Goal: Task Accomplishment & Management: Complete application form

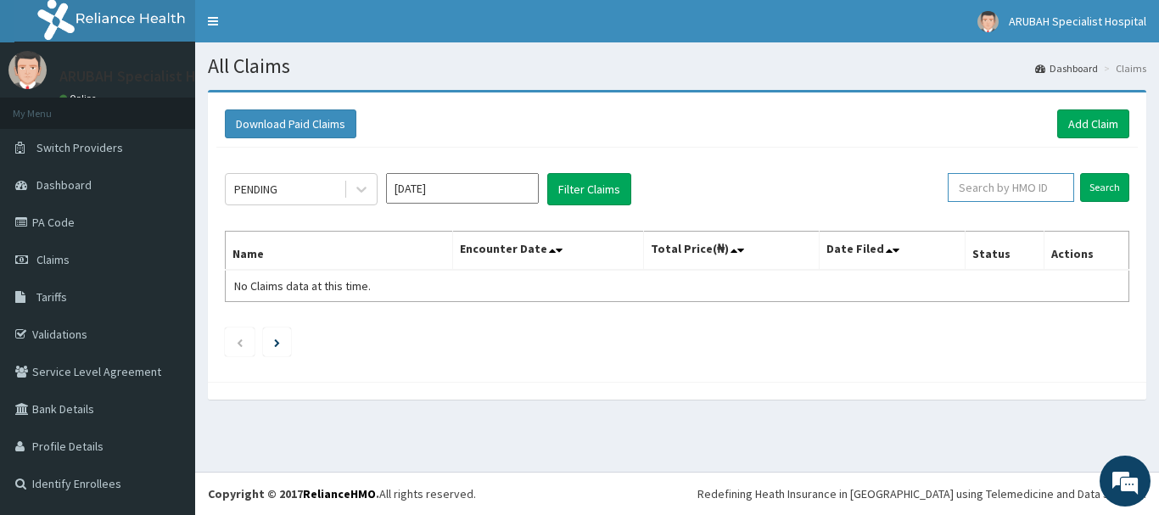
click at [1027, 192] on input "text" at bounding box center [1010, 187] width 126 height 29
paste input "NPM/10300/C"
type input "NPM/10300/C"
click at [1094, 170] on div "PENDING Sep 2025 Filter Claims NPM/10300/C Search Name Encounter Date Total Pri…" at bounding box center [676, 261] width 921 height 226
click at [1098, 187] on input "Search" at bounding box center [1104, 187] width 49 height 29
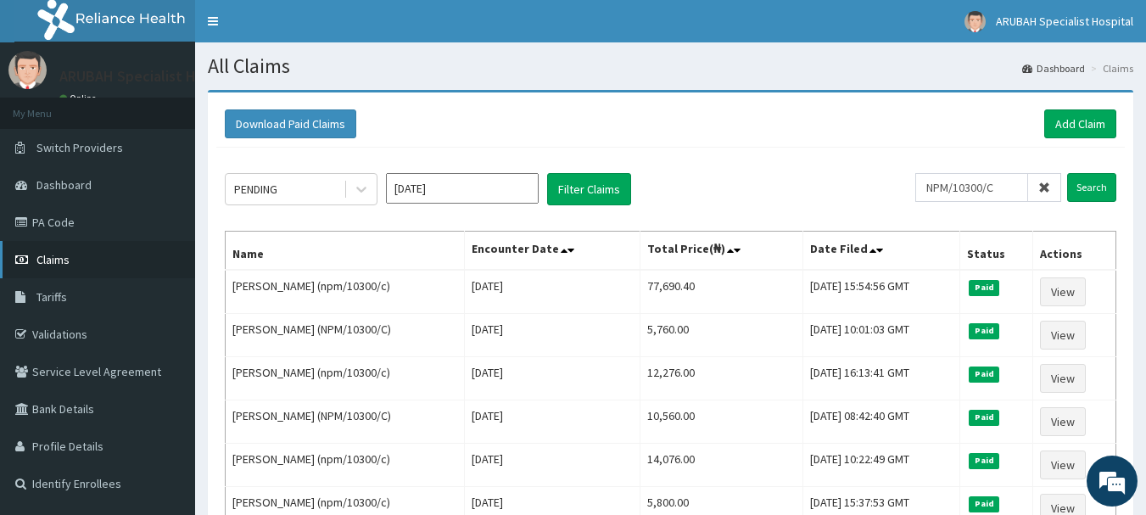
click at [86, 263] on link "Claims" at bounding box center [97, 259] width 195 height 37
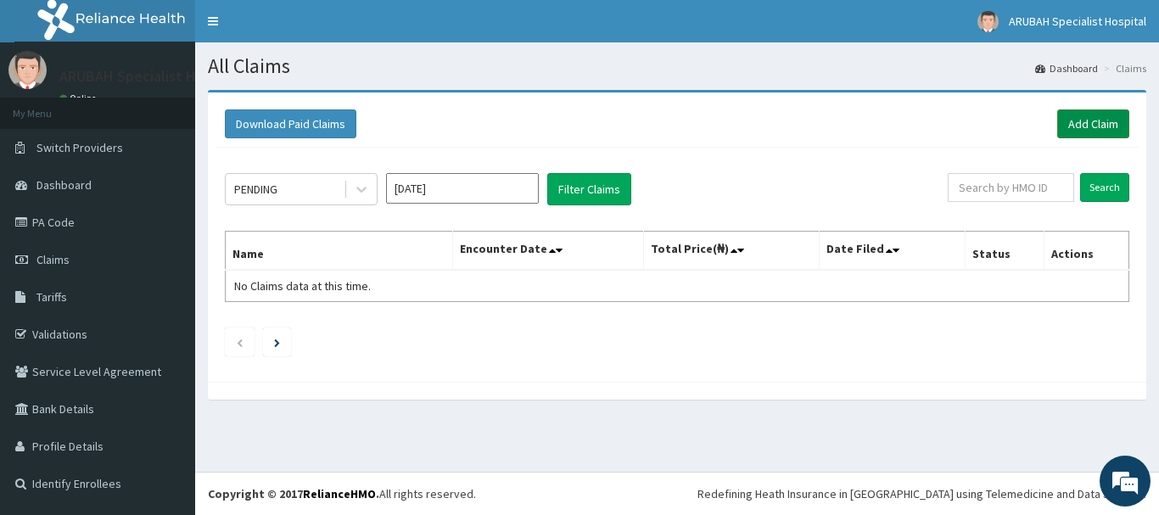
click at [1067, 116] on link "Add Claim" at bounding box center [1093, 123] width 72 height 29
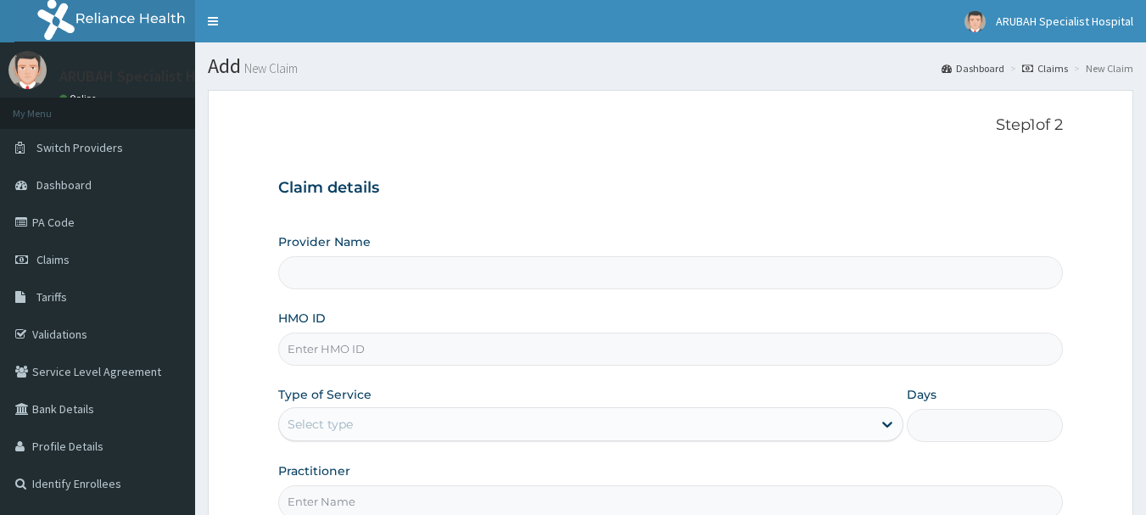
drag, startPoint x: 0, startPoint y: 0, endPoint x: 431, endPoint y: 350, distance: 555.3
click at [431, 350] on input "HMO ID" at bounding box center [670, 349] width 785 height 33
paste input "NPM/10300/C"
type input "npm/10300/c"
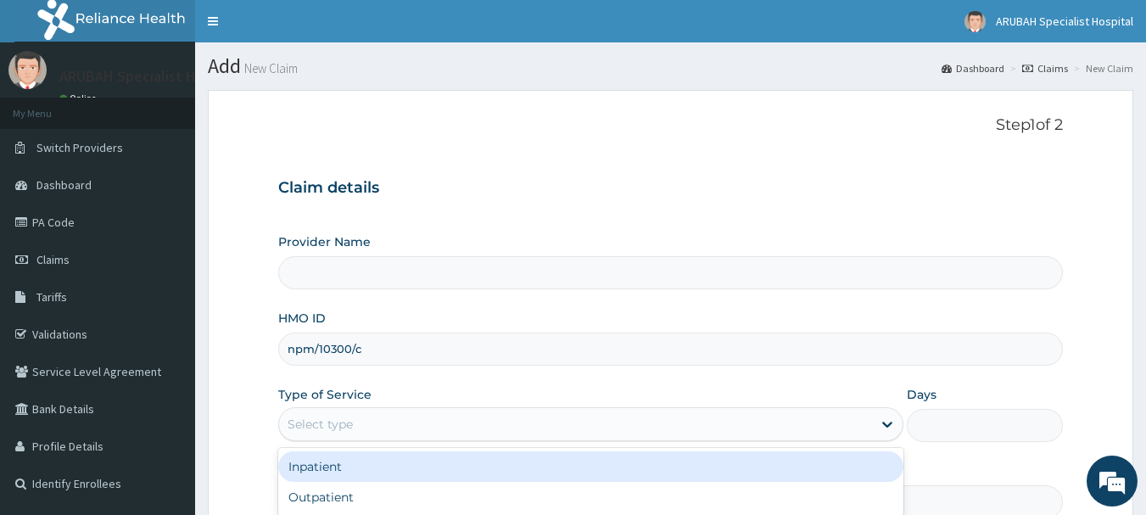
click at [401, 416] on div "Select type" at bounding box center [575, 424] width 593 height 27
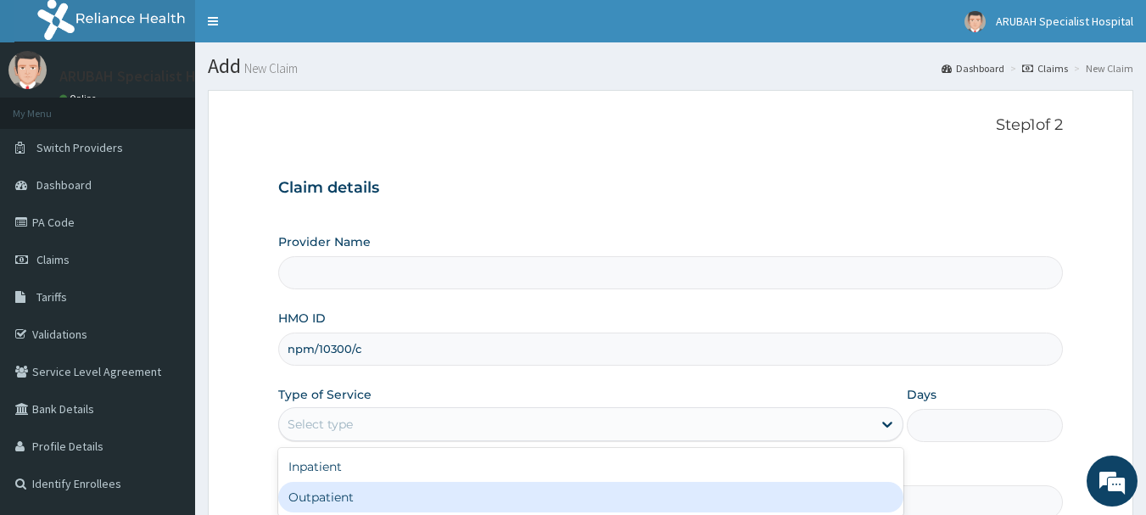
type input "Arubah Specialist Hospital- isang iso"
click at [366, 501] on div "Outpatient" at bounding box center [590, 497] width 625 height 31
type input "1"
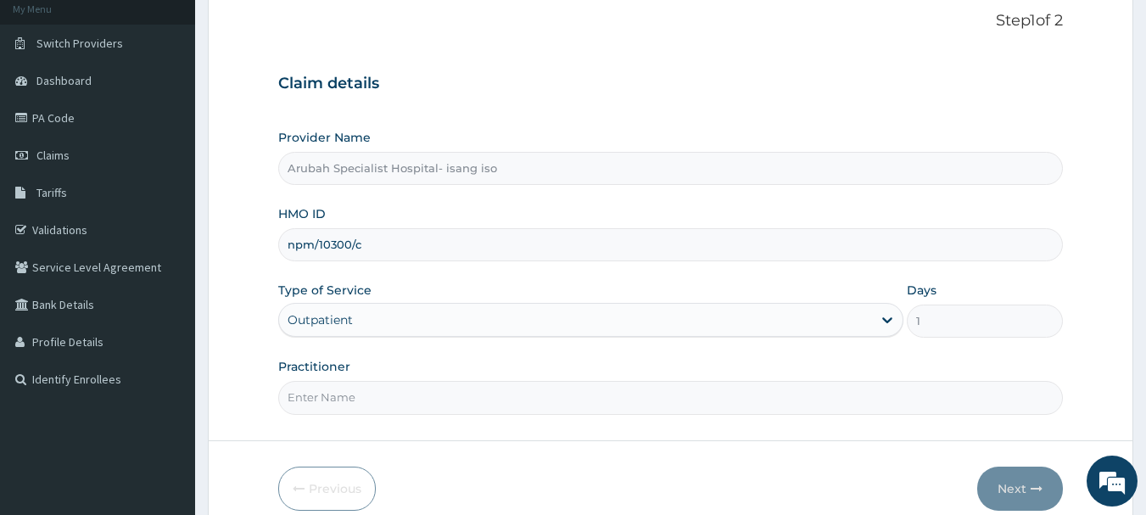
scroll to position [182, 0]
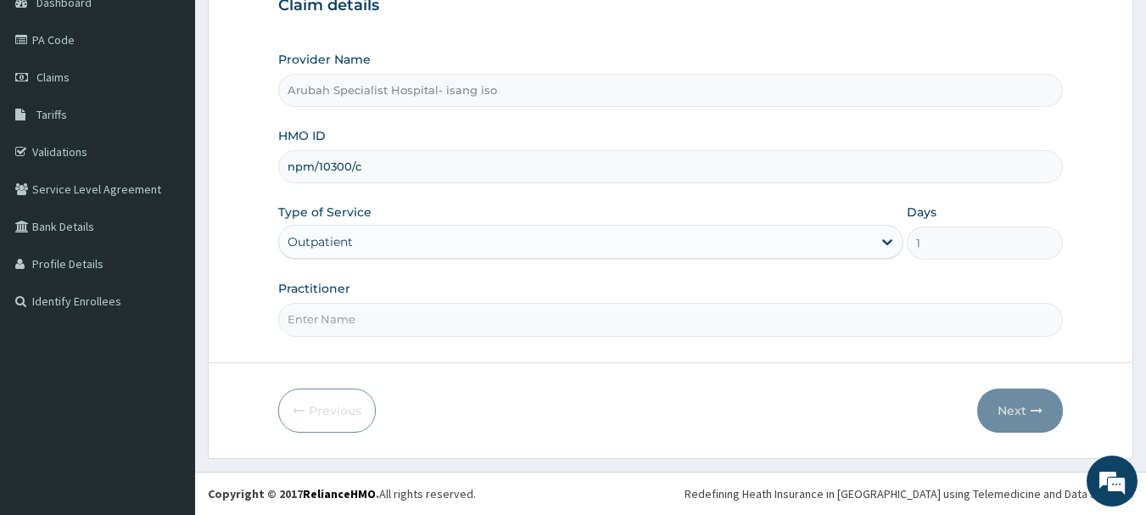
click at [338, 325] on input "Practitioner" at bounding box center [670, 319] width 785 height 33
type input "Dr. Cyprian Ntamu"
click at [1018, 433] on form "Step 1 of 2 Claim details Provider Name Arubah Specialist Hospital- isang iso H…" at bounding box center [670, 183] width 925 height 551
click at [1015, 401] on button "Next" at bounding box center [1020, 410] width 86 height 44
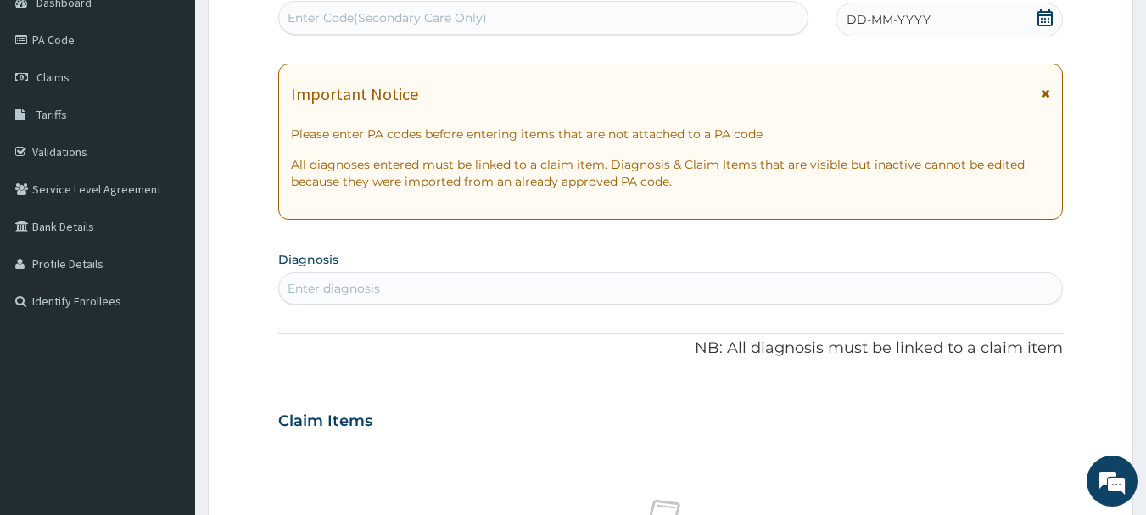
click at [1043, 14] on icon at bounding box center [1045, 17] width 17 height 17
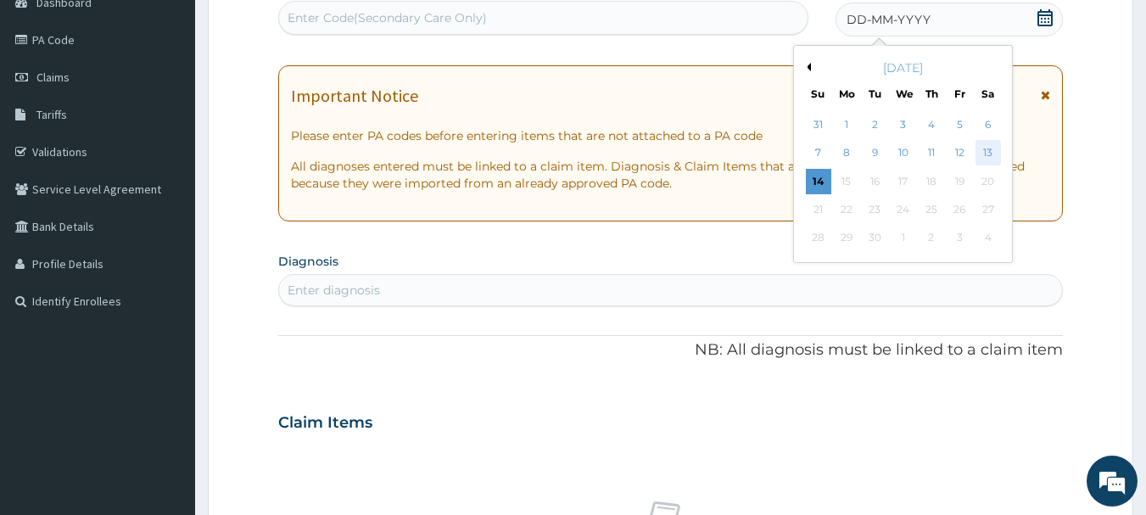
click at [988, 151] on div "13" at bounding box center [987, 153] width 25 height 25
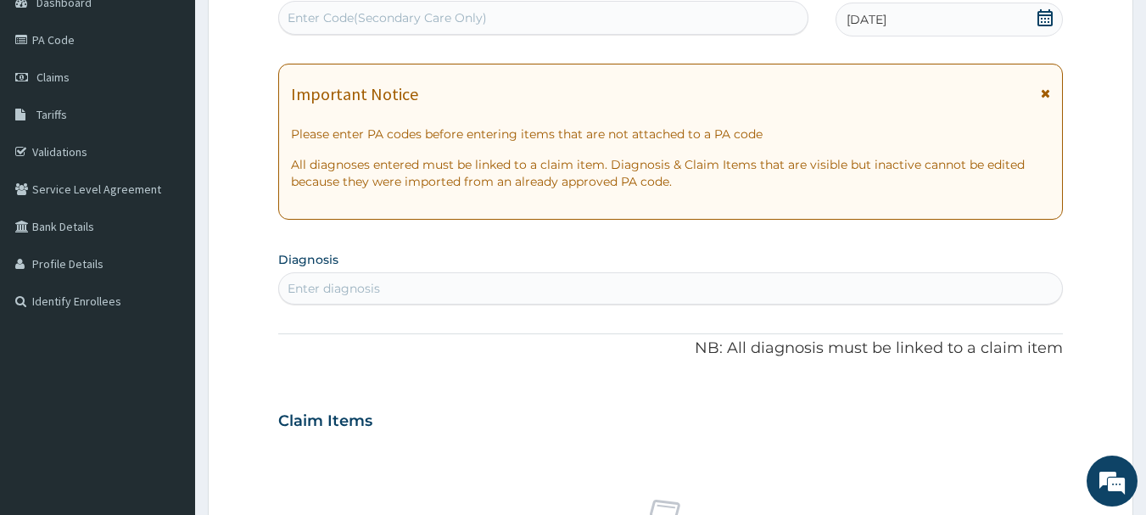
click at [840, 295] on div "Enter diagnosis" at bounding box center [671, 288] width 784 height 27
type input "peptic"
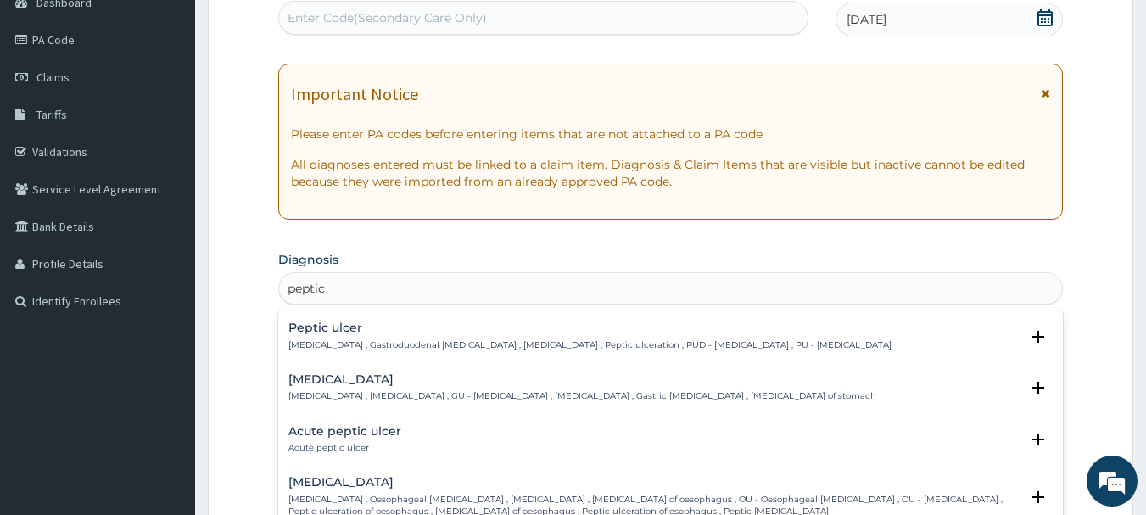
click at [388, 337] on div "Peptic ulcer Peptic ulcer , Gastroduodenal ulcer , Peptic ulcer disease , Pepti…" at bounding box center [589, 336] width 603 height 30
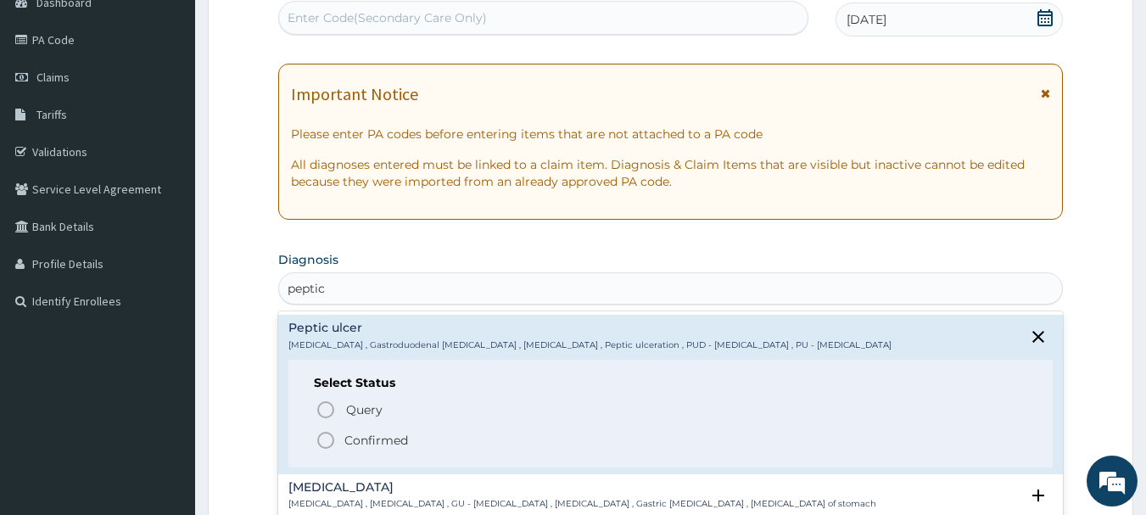
click at [326, 438] on icon "status option filled" at bounding box center [326, 440] width 20 height 20
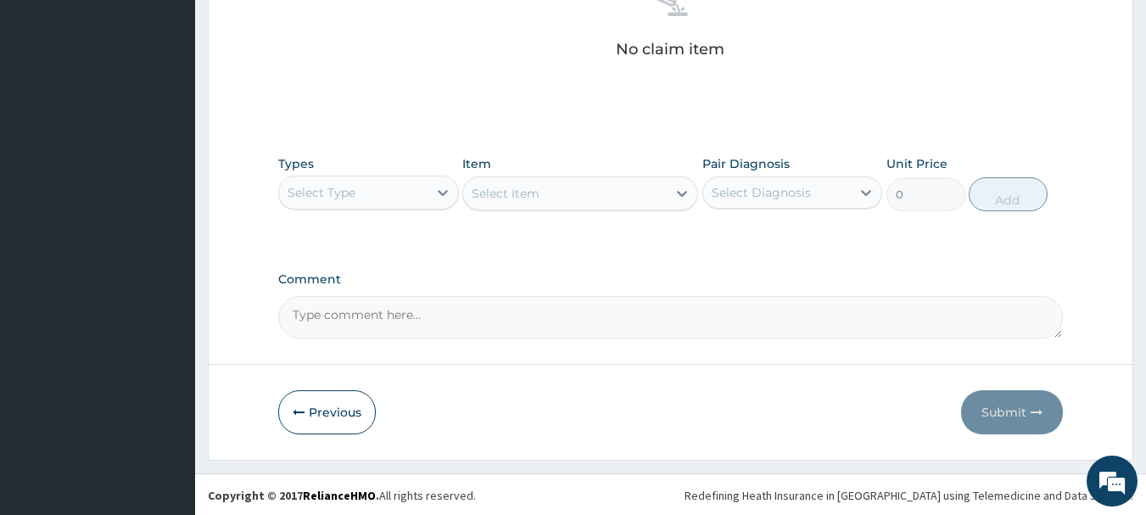
scroll to position [708, 0]
click at [422, 204] on div "Select Type" at bounding box center [368, 191] width 181 height 34
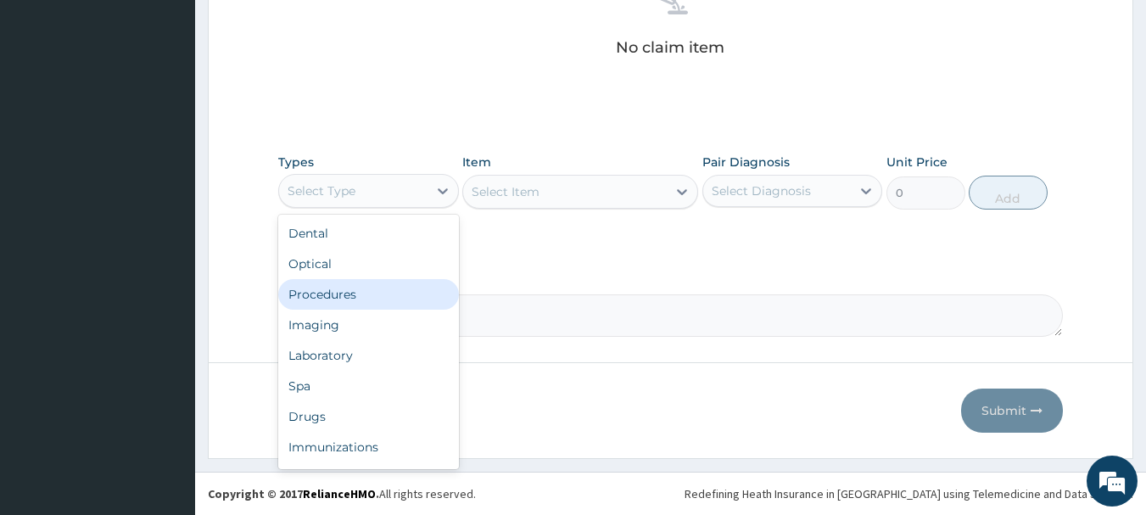
click at [387, 308] on div "Procedures" at bounding box center [368, 294] width 181 height 31
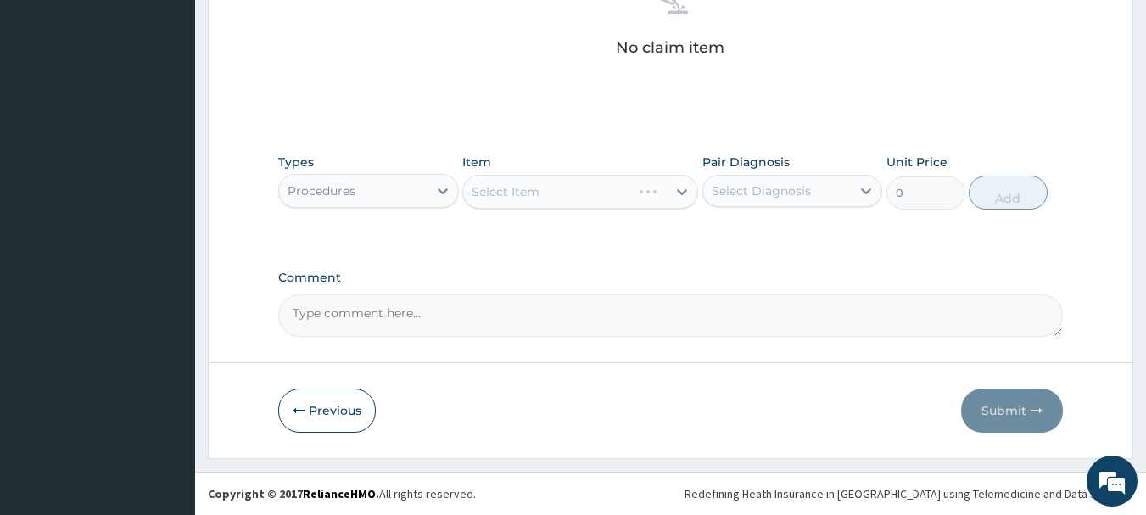
click at [541, 192] on div "Select Item" at bounding box center [580, 192] width 236 height 34
click at [541, 193] on div "Select Item" at bounding box center [580, 192] width 236 height 34
click at [561, 199] on div "Select Item" at bounding box center [580, 192] width 236 height 34
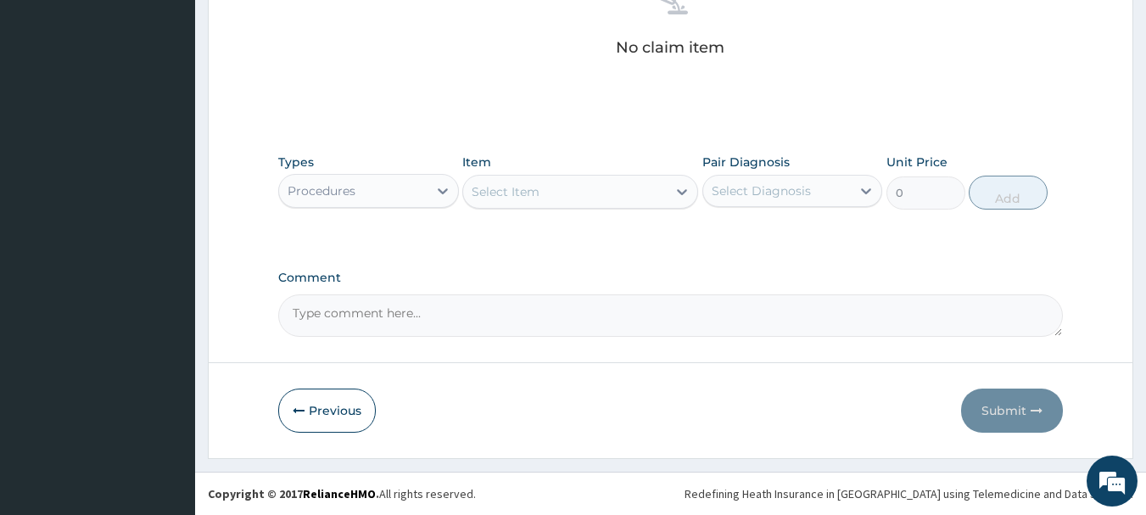
click at [561, 199] on div "Select Item" at bounding box center [565, 191] width 204 height 27
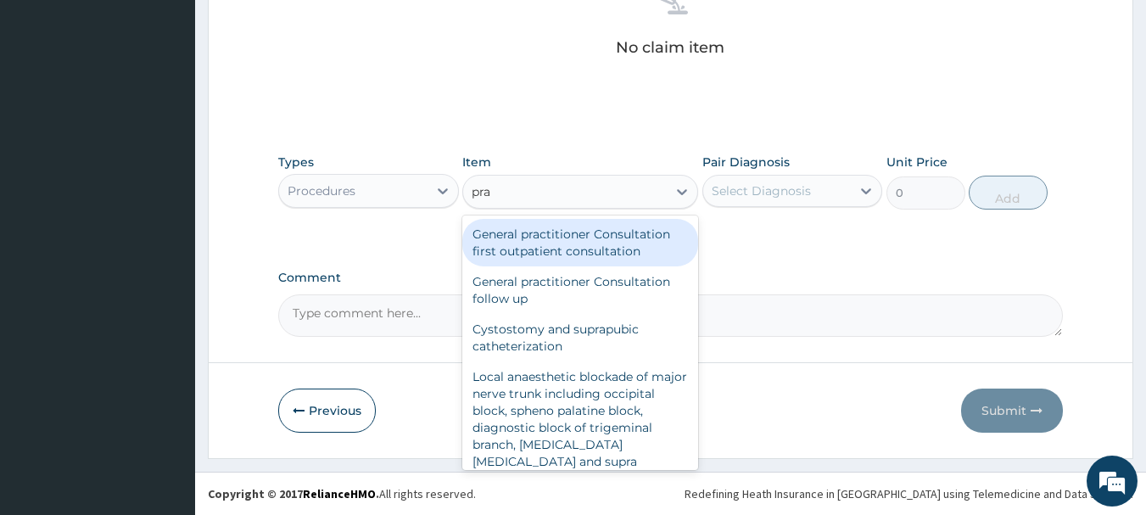
type input "prac"
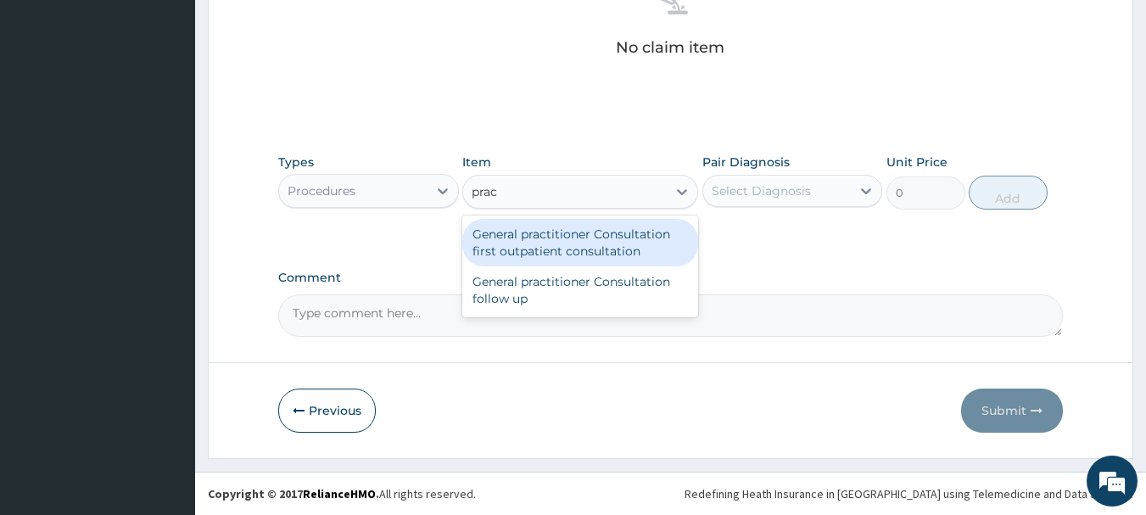
click at [561, 241] on div "General practitioner Consultation first outpatient consultation" at bounding box center [580, 243] width 236 height 48
type input "3960"
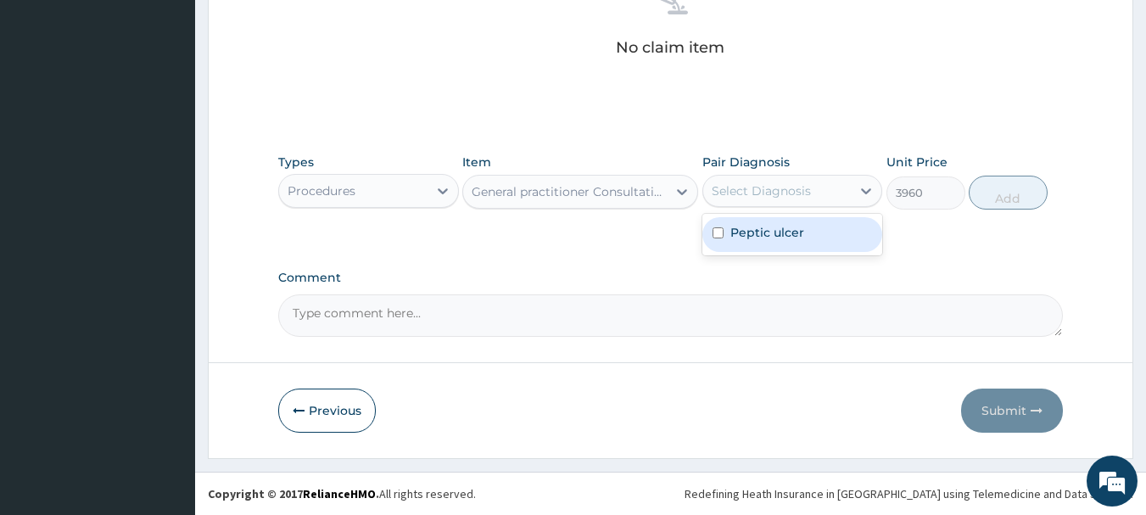
click at [774, 183] on div "Select Diagnosis" at bounding box center [761, 190] width 99 height 17
click at [721, 238] on input "checkbox" at bounding box center [718, 232] width 11 height 11
checkbox input "true"
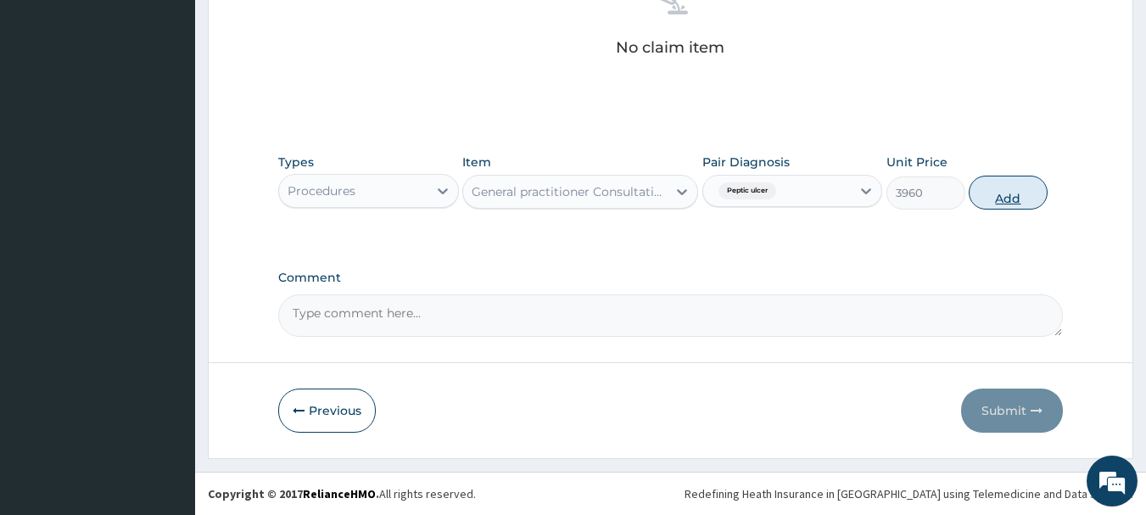
click at [1001, 193] on button "Add" at bounding box center [1008, 193] width 79 height 34
type input "0"
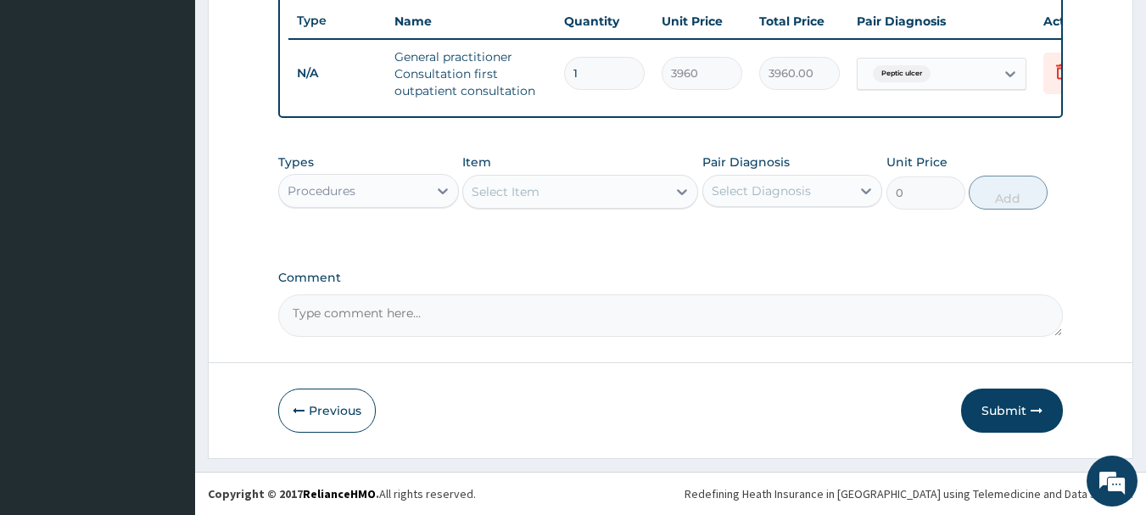
scroll to position [650, 0]
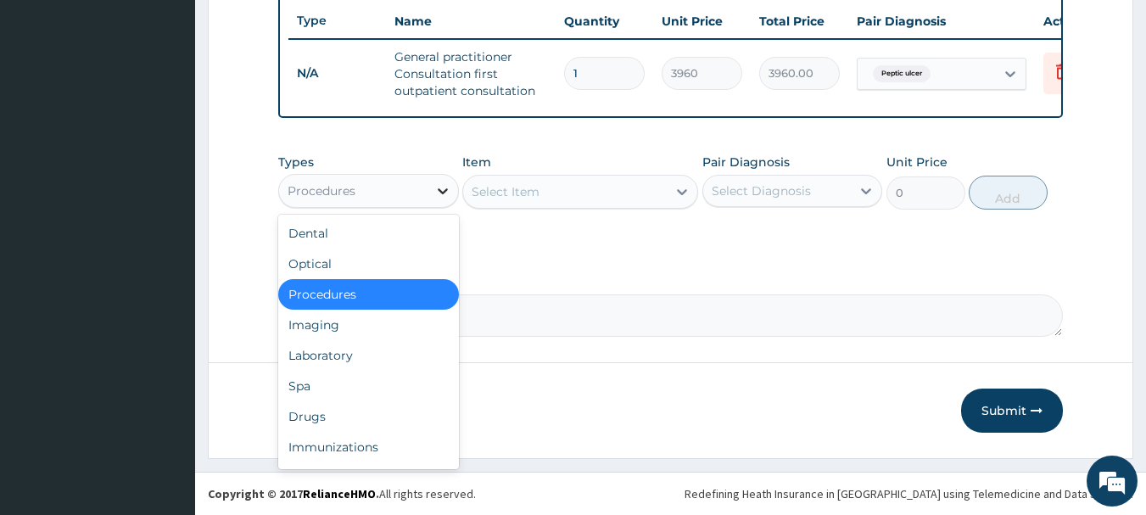
click at [444, 191] on icon at bounding box center [443, 191] width 10 height 6
click at [305, 416] on div "Drugs" at bounding box center [368, 416] width 181 height 31
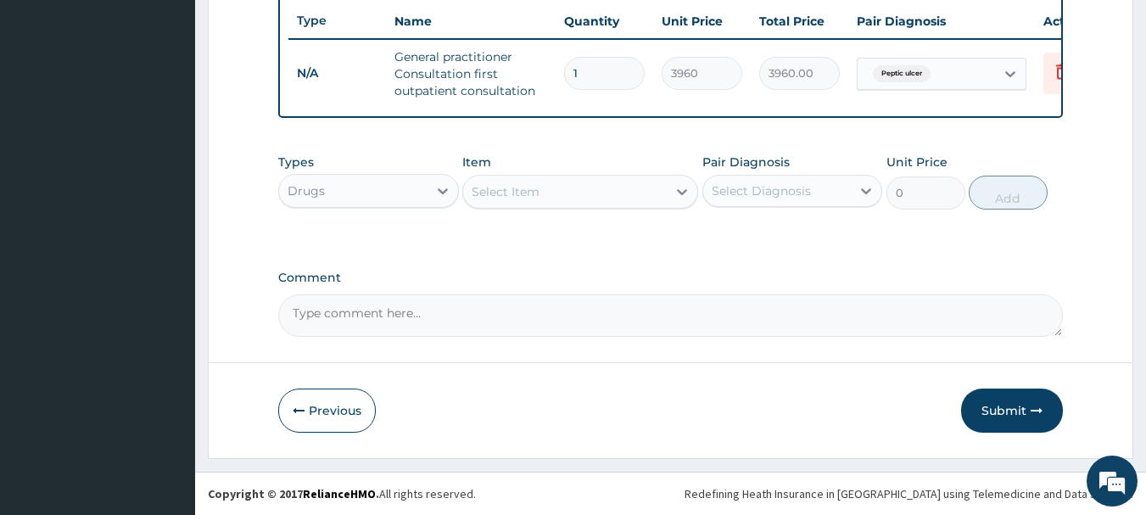
click at [531, 170] on div "Item Select Item" at bounding box center [580, 182] width 236 height 56
click at [546, 185] on div "Select Item" at bounding box center [565, 191] width 204 height 27
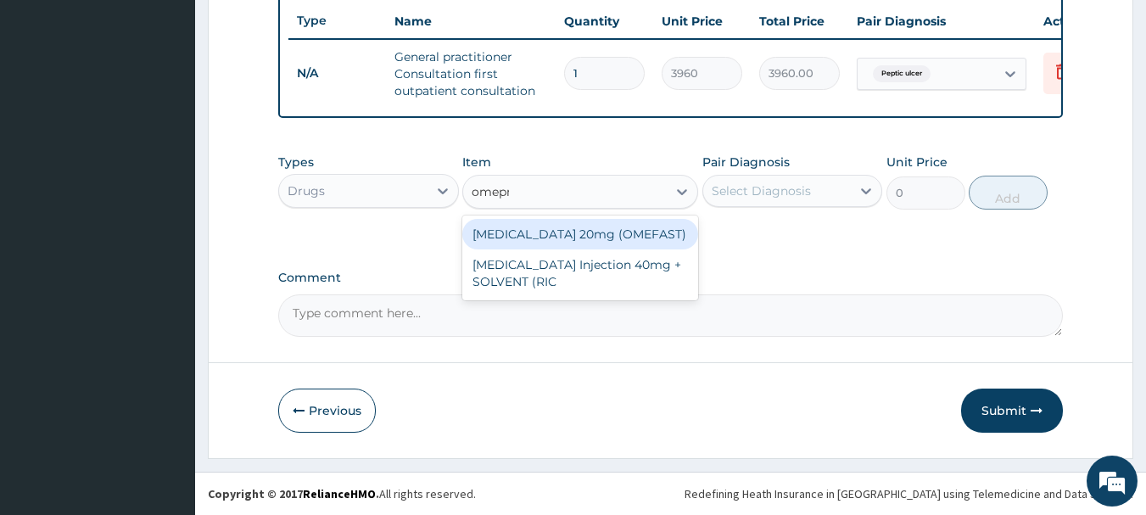
type input "omepra"
click at [555, 227] on div "OMEPRAZOLE 20mg (OMEFAST)" at bounding box center [580, 234] width 236 height 31
type input "92.4"
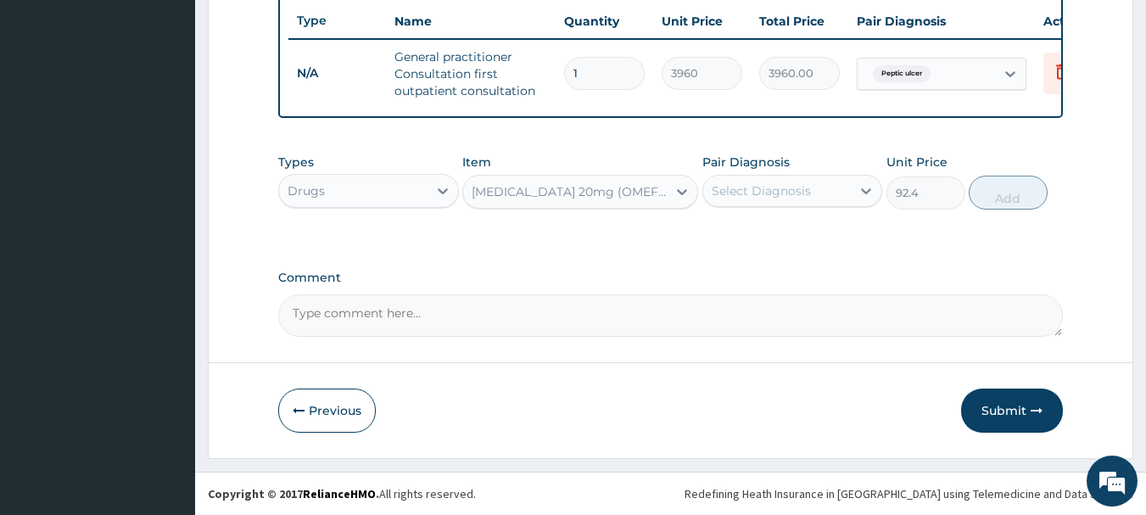
click at [777, 175] on div "Select Diagnosis" at bounding box center [792, 191] width 181 height 32
click at [707, 234] on div "Peptic ulcer" at bounding box center [792, 234] width 181 height 35
checkbox input "true"
click at [1029, 182] on button "Add" at bounding box center [1008, 193] width 79 height 34
type input "0"
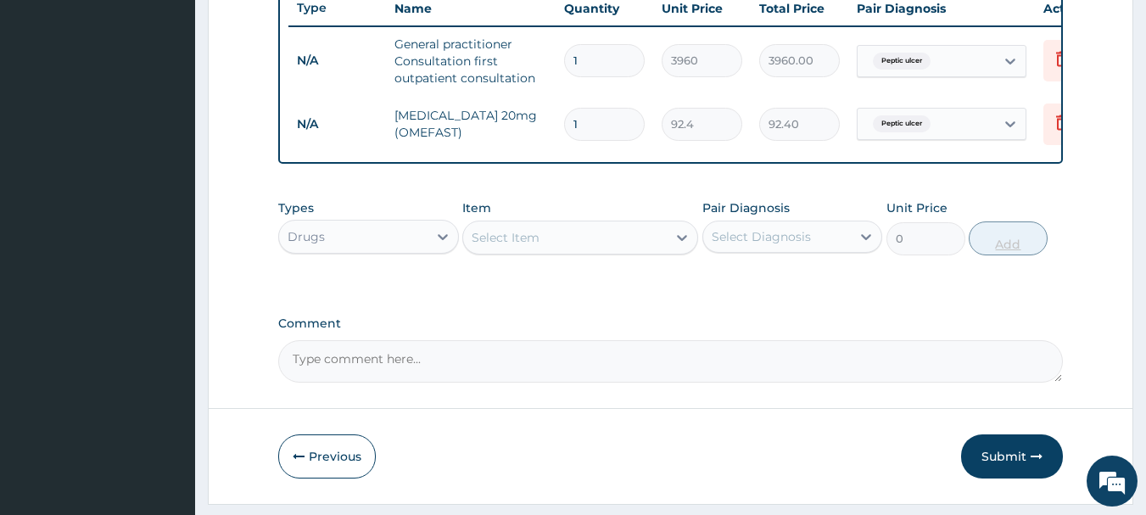
type input "14"
type input "1293.60"
type input "14"
click at [855, 289] on div "Types Drugs Item Select Item Pair Diagnosis Select Diagnosis Unit Price 0 Add" at bounding box center [670, 240] width 785 height 98
click at [1036, 458] on button "Submit" at bounding box center [1012, 456] width 102 height 44
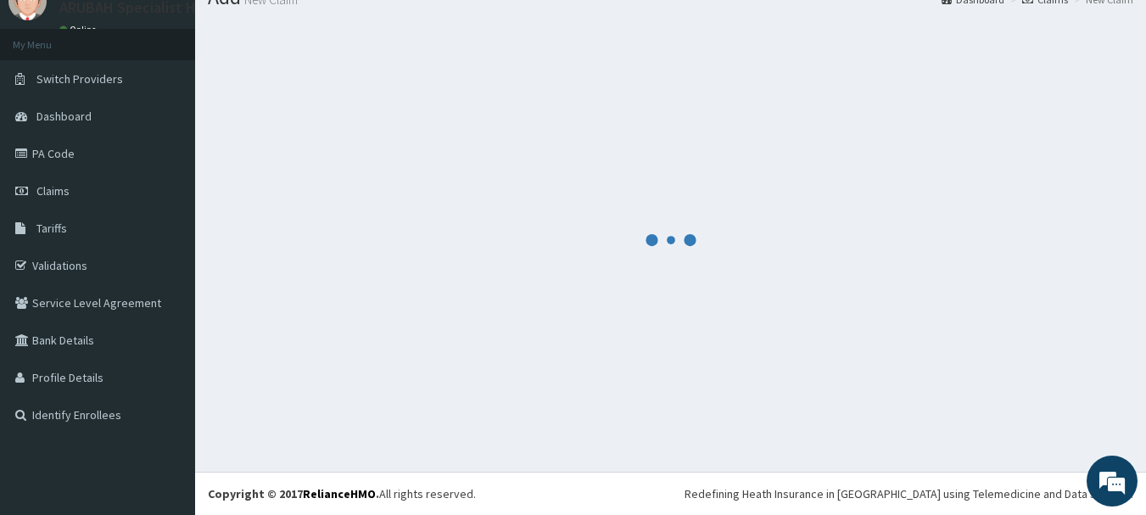
scroll to position [69, 0]
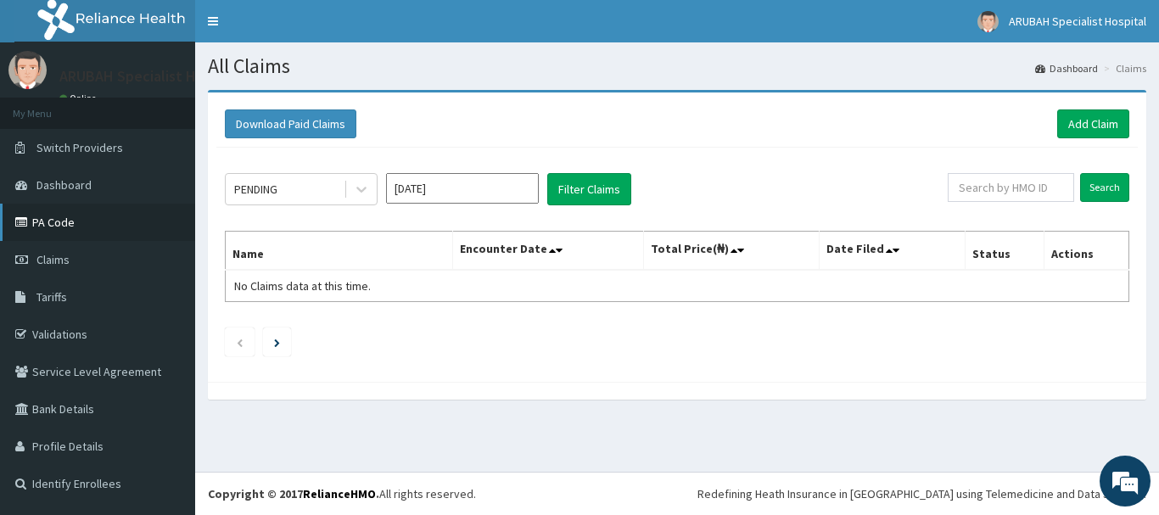
click at [55, 210] on link "PA Code" at bounding box center [97, 222] width 195 height 37
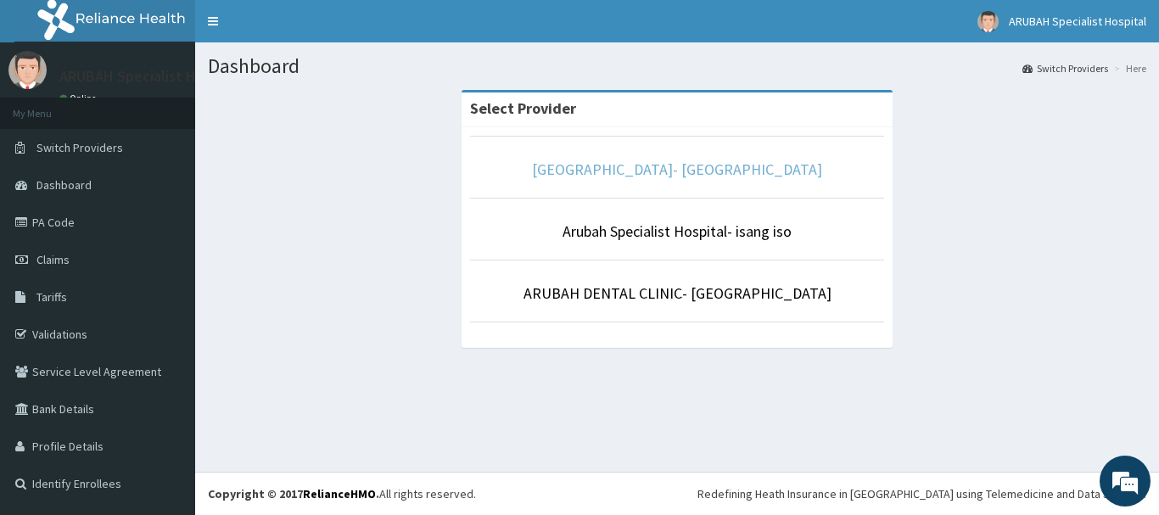
click at [645, 167] on link "[GEOGRAPHIC_DATA]- [GEOGRAPHIC_DATA]" at bounding box center [677, 169] width 290 height 20
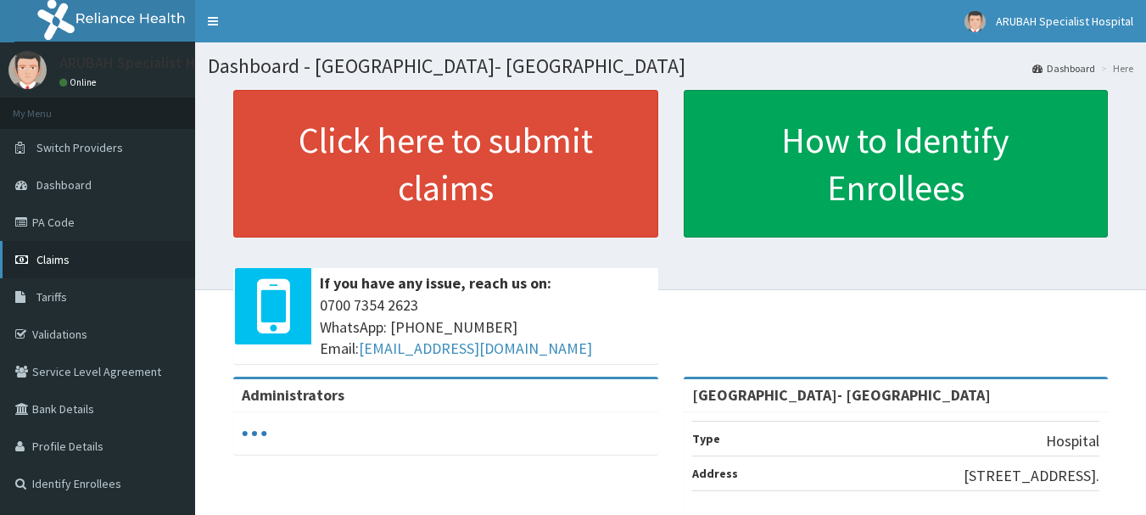
click at [25, 242] on link "Claims" at bounding box center [97, 259] width 195 height 37
click at [31, 223] on icon at bounding box center [23, 222] width 17 height 12
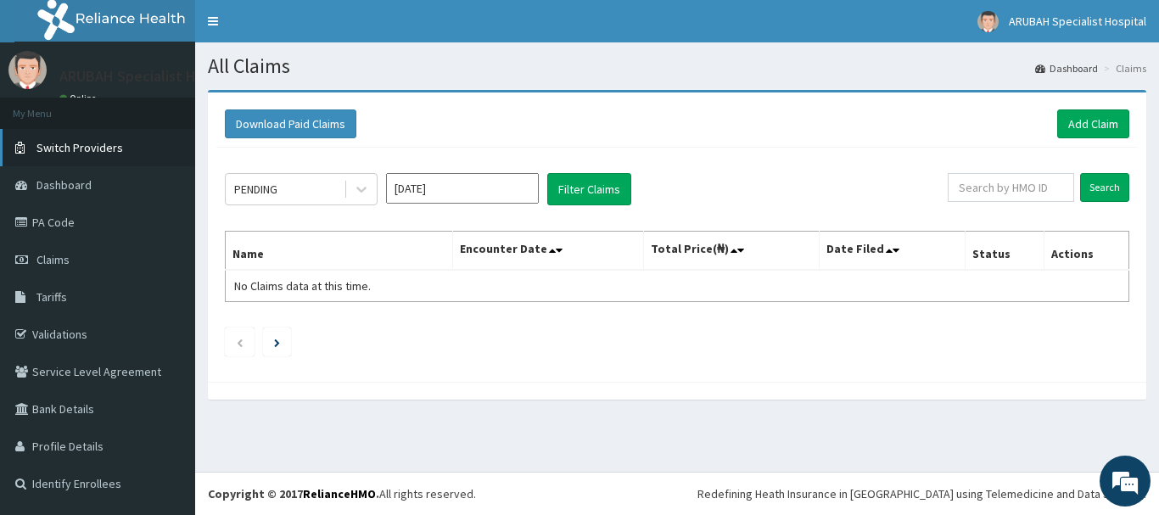
click at [70, 148] on span "Switch Providers" at bounding box center [79, 147] width 87 height 15
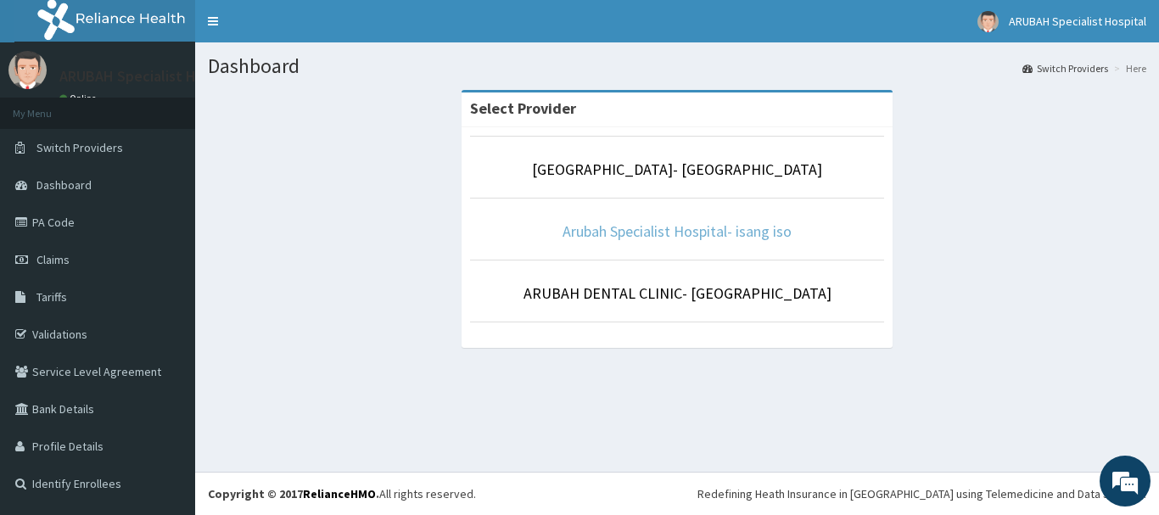
click at [682, 238] on link "Arubah Specialist Hospital- isang iso" at bounding box center [676, 231] width 229 height 20
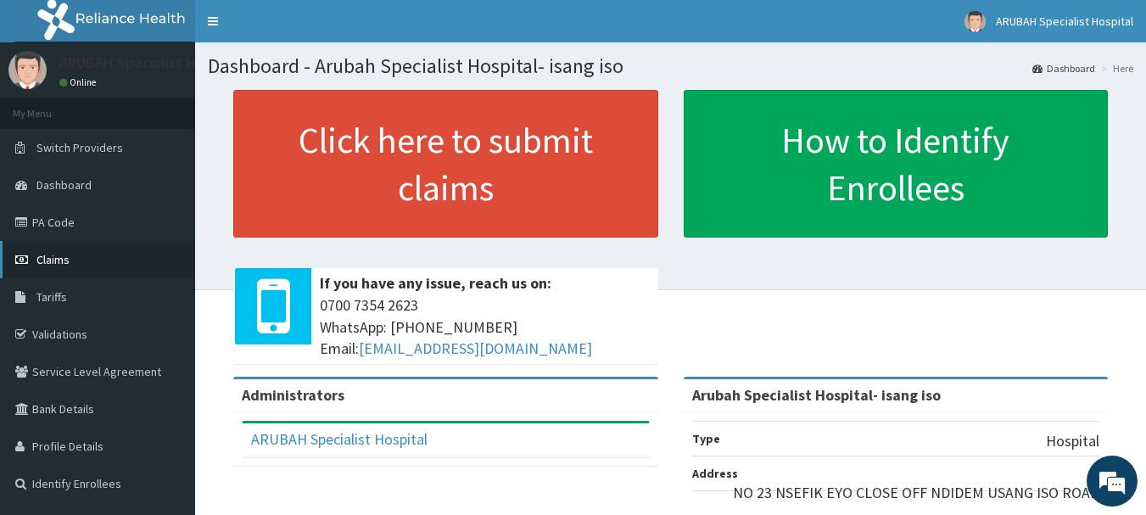
click at [71, 259] on link "Claims" at bounding box center [97, 259] width 195 height 37
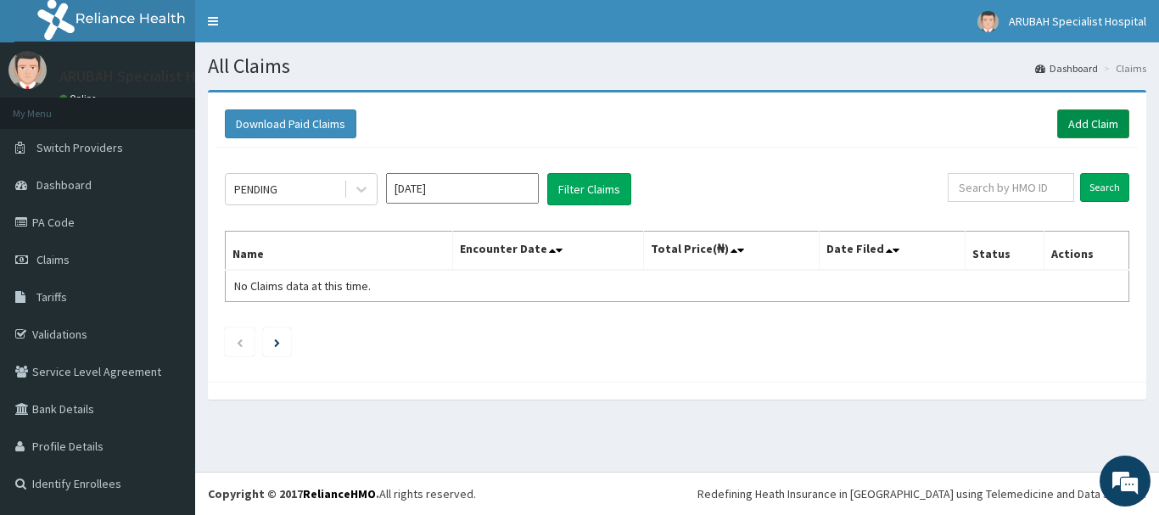
click at [1071, 123] on link "Add Claim" at bounding box center [1093, 123] width 72 height 29
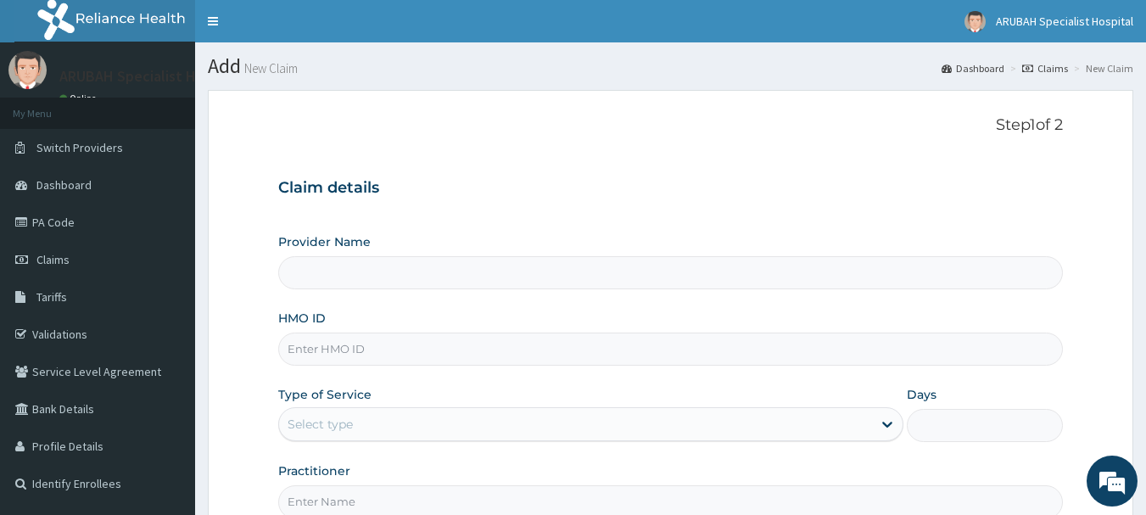
click at [326, 356] on input "HMO ID" at bounding box center [670, 349] width 785 height 33
type input "Arubah Specialist Hospital- isang iso"
paste input "OAS/10020/D"
type input "OAS/10020/D"
click at [322, 421] on div "Select type" at bounding box center [320, 424] width 65 height 17
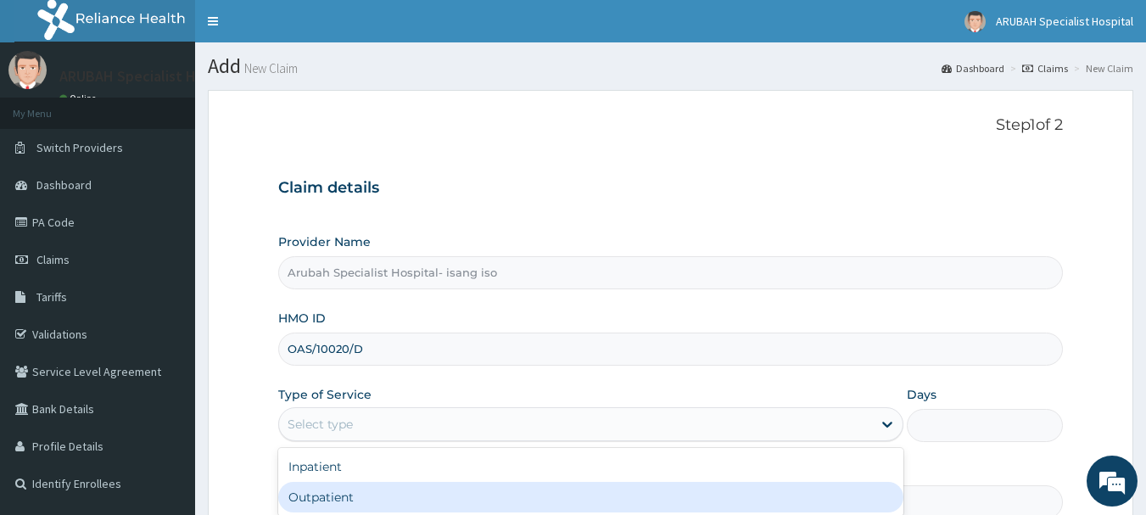
click at [322, 489] on div "Outpatient" at bounding box center [590, 497] width 625 height 31
type input "1"
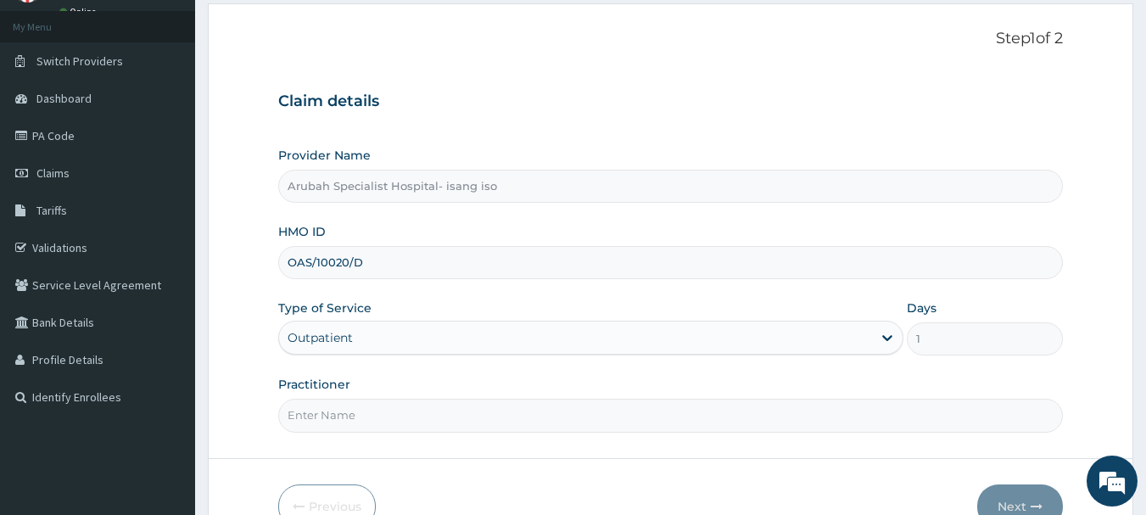
scroll to position [182, 0]
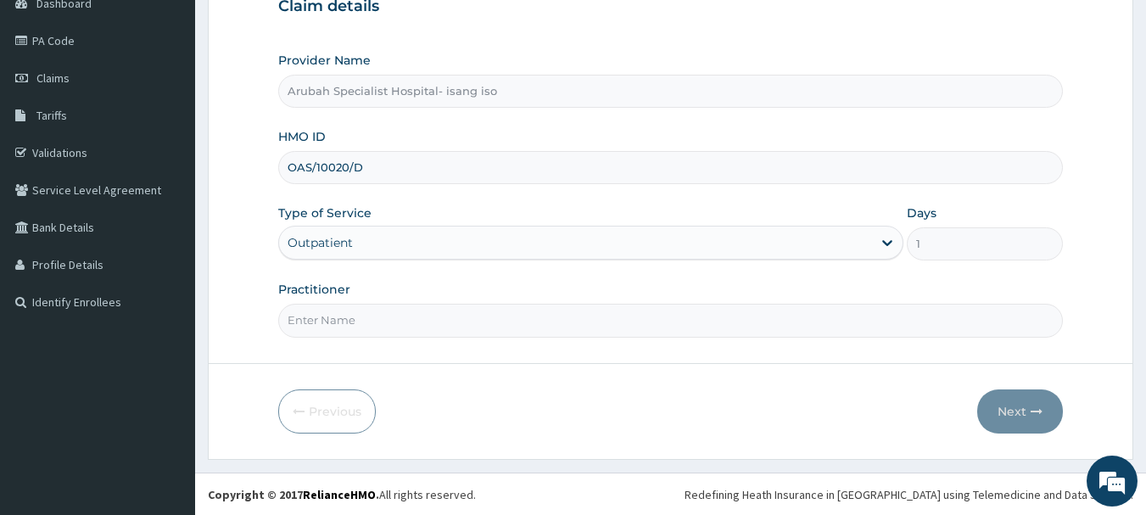
click at [399, 309] on input "Practitioner" at bounding box center [670, 320] width 785 height 33
type input "Dr. cyprian ntamu"
click at [1011, 431] on button "Next" at bounding box center [1020, 411] width 86 height 44
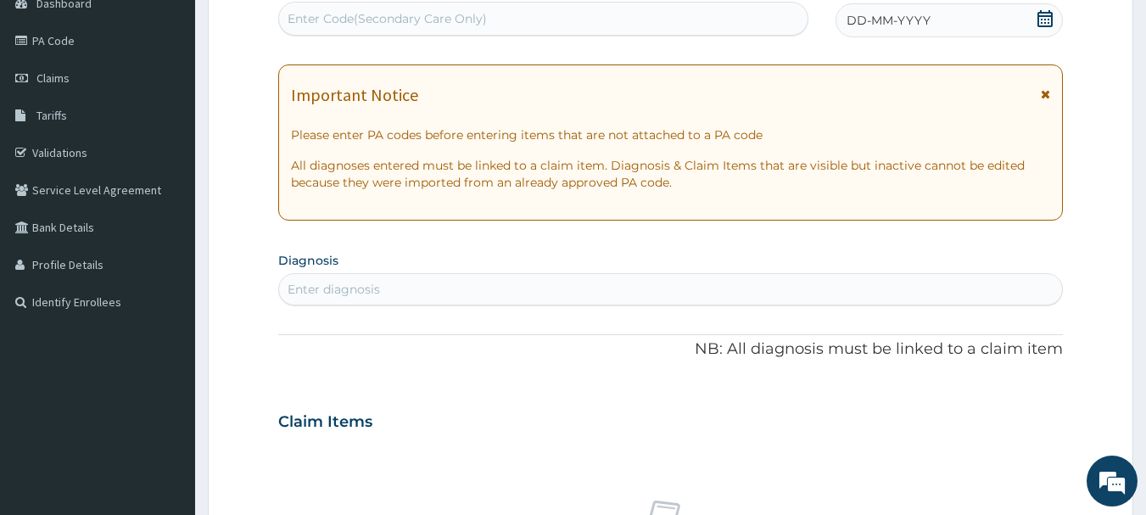
click at [573, 27] on div "Enter Code(Secondary Care Only)" at bounding box center [543, 18] width 529 height 27
paste input "PA/1D46E9"
type input "PA/1D46E9"
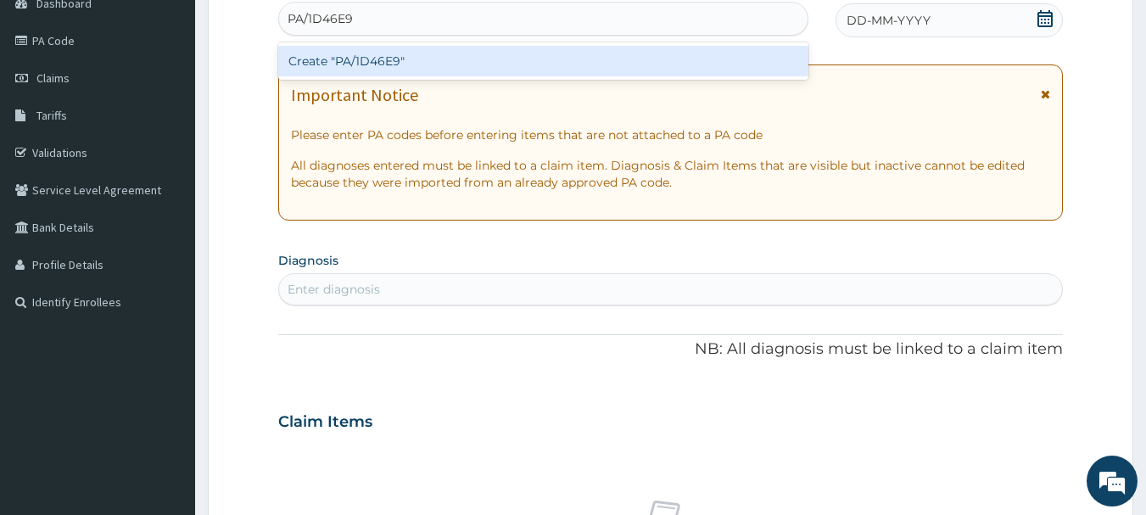
click at [339, 61] on div "Create "PA/1D46E9"" at bounding box center [543, 61] width 531 height 31
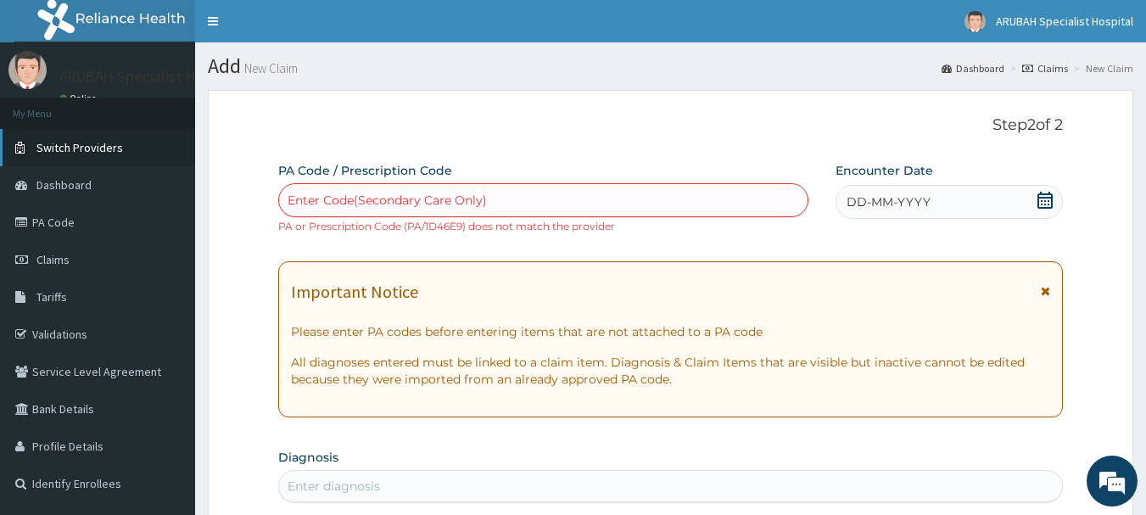
click at [87, 152] on span "Switch Providers" at bounding box center [79, 147] width 87 height 15
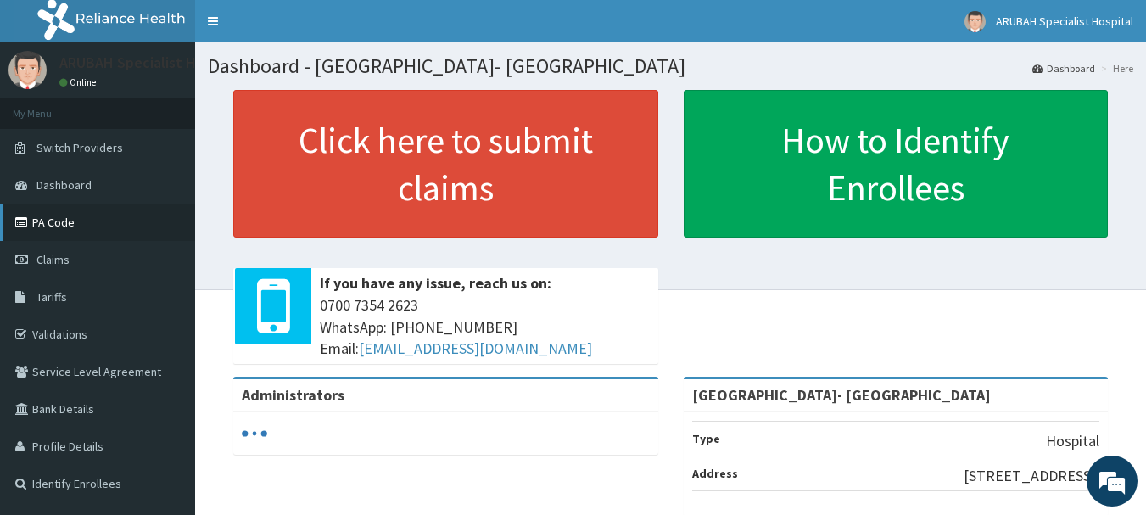
click at [57, 222] on link "PA Code" at bounding box center [97, 222] width 195 height 37
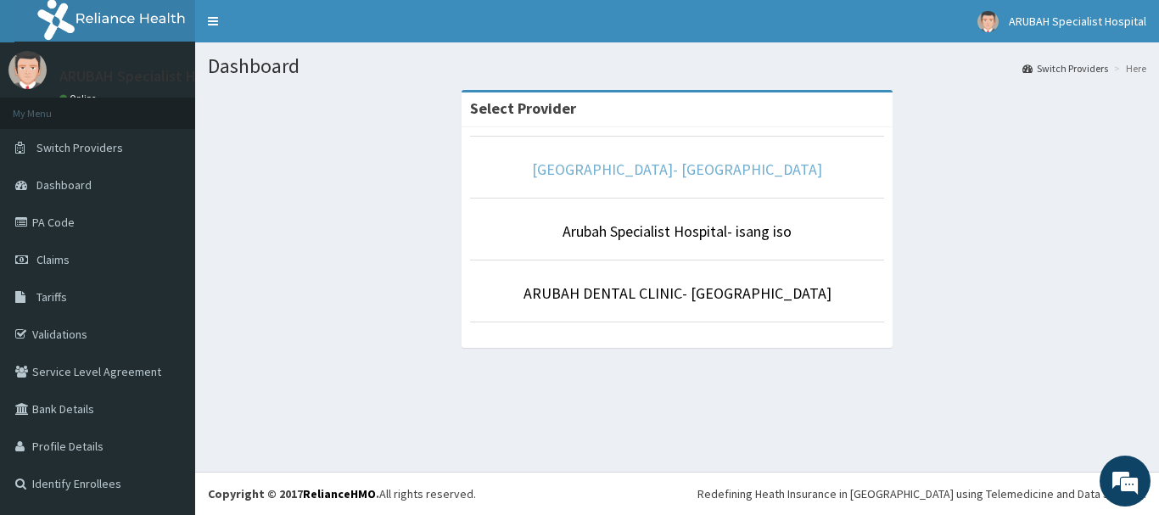
click at [628, 172] on link "[GEOGRAPHIC_DATA]- [GEOGRAPHIC_DATA]" at bounding box center [677, 169] width 290 height 20
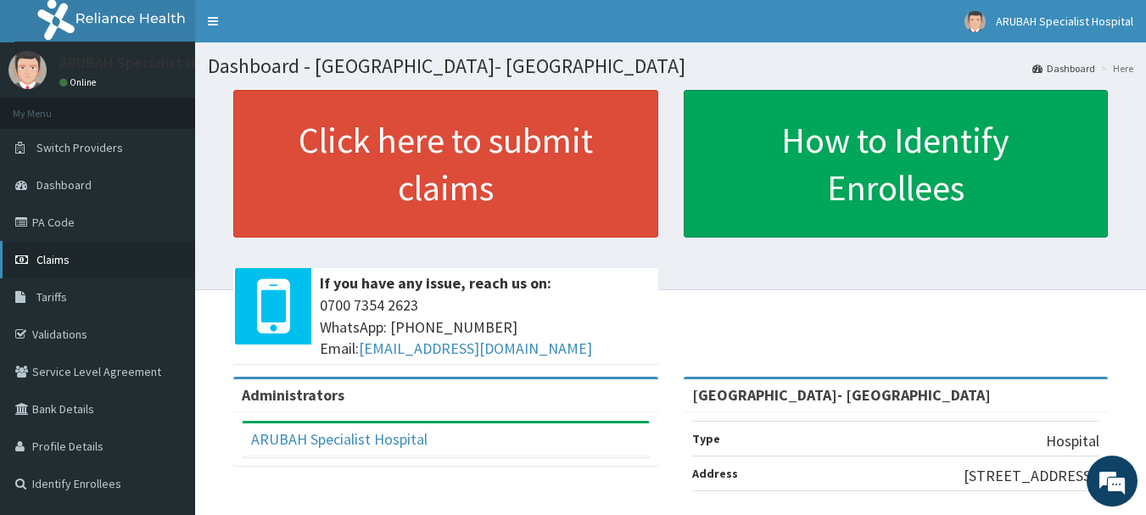
click at [108, 249] on link "Claims" at bounding box center [97, 259] width 195 height 37
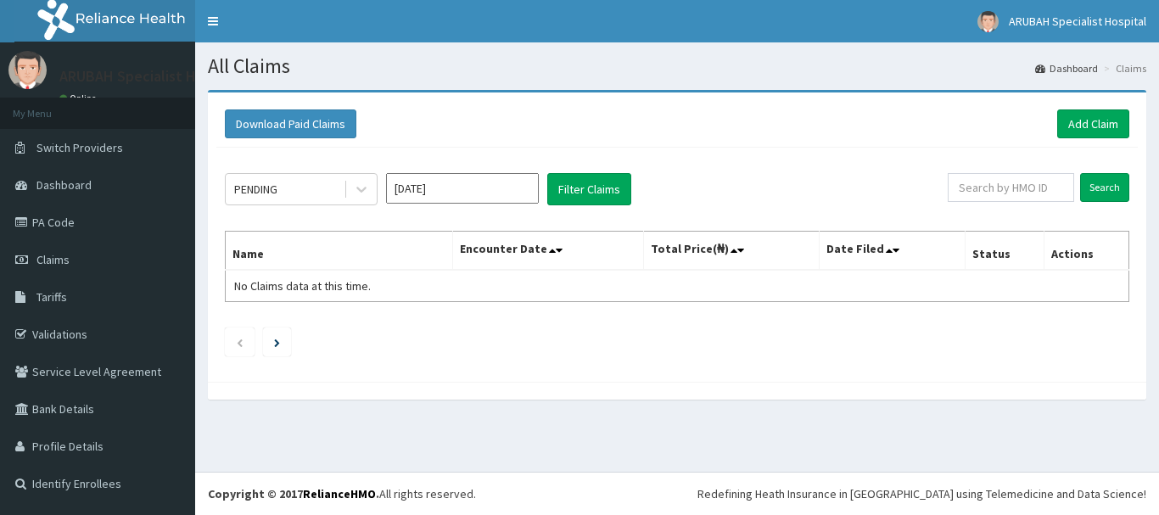
click at [1058, 140] on div "Download Paid Claims Add Claim" at bounding box center [676, 124] width 921 height 47
click at [1065, 120] on link "Add Claim" at bounding box center [1093, 123] width 72 height 29
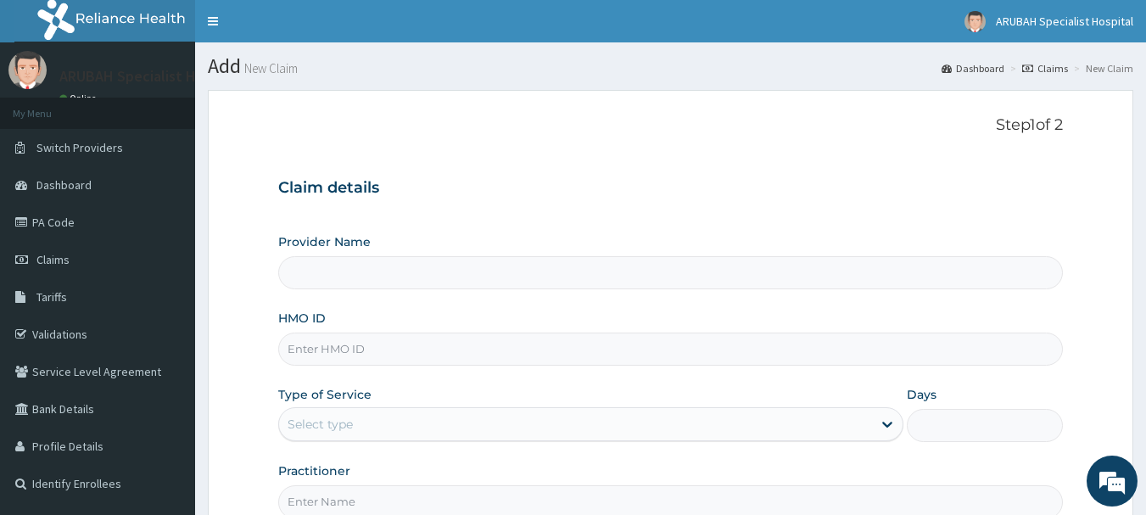
click at [321, 343] on input "HMO ID" at bounding box center [670, 349] width 785 height 33
paste input "OAS/10020/D"
type input "OAS/10020/D"
type input "[GEOGRAPHIC_DATA]- [GEOGRAPHIC_DATA]"
type input "OAS/10020/D"
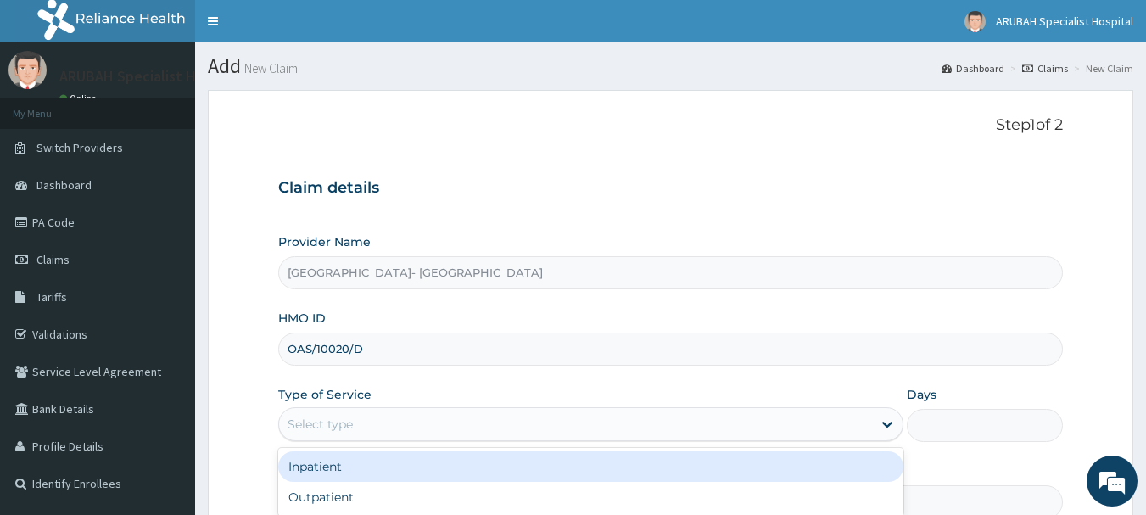
click at [304, 440] on div "Select type" at bounding box center [590, 424] width 625 height 34
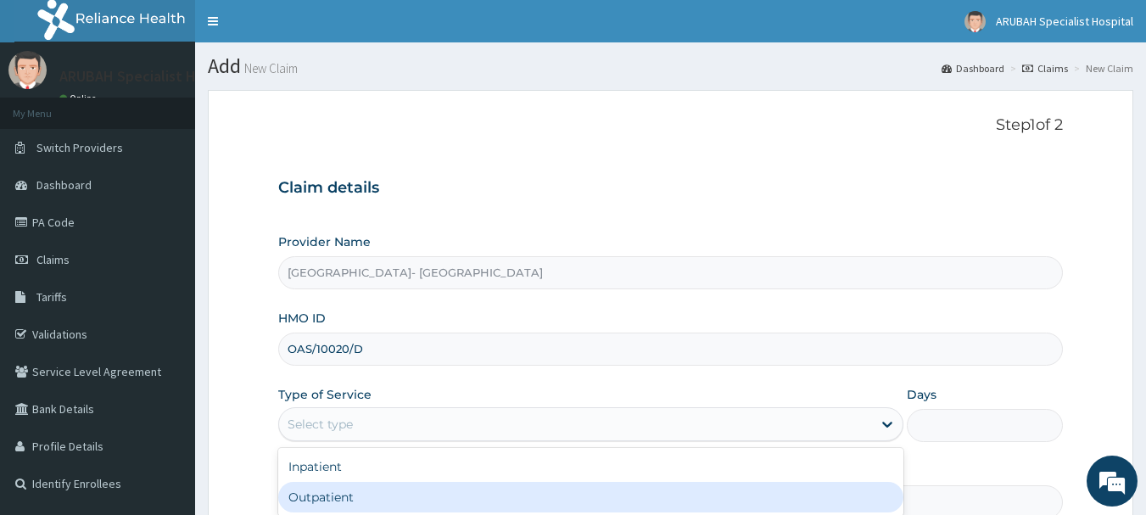
click at [304, 485] on div "Outpatient" at bounding box center [590, 497] width 625 height 31
type input "1"
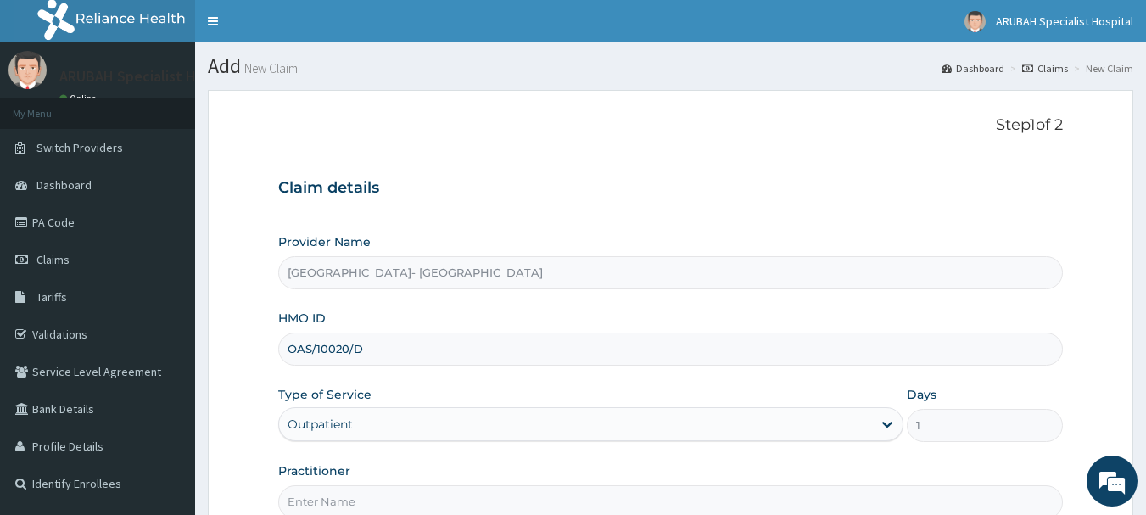
scroll to position [182, 0]
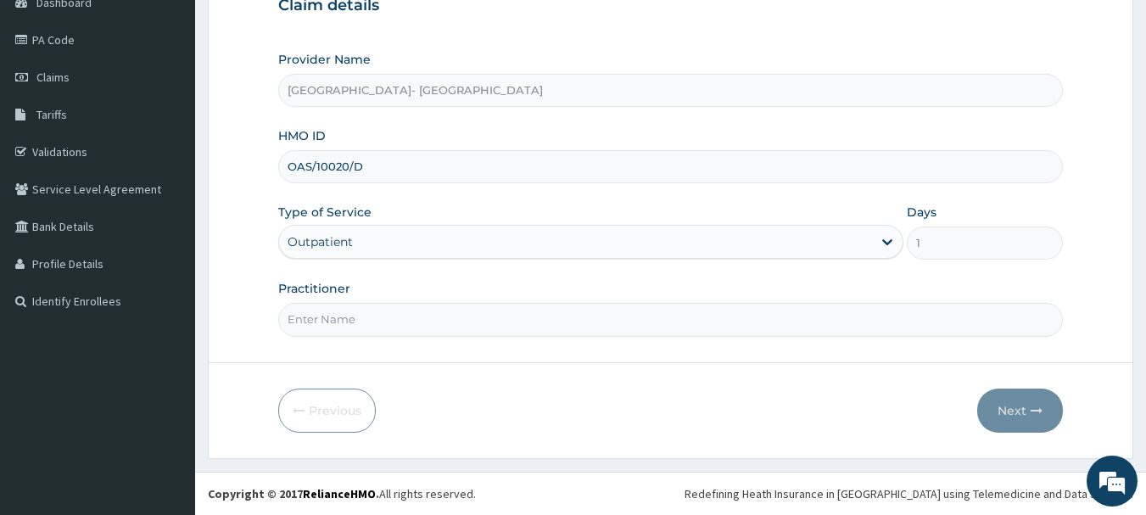
click at [300, 330] on input "Practitioner" at bounding box center [670, 319] width 785 height 33
type input "[PERSON_NAME] ntamu"
click at [1034, 407] on icon "button" at bounding box center [1037, 411] width 12 height 12
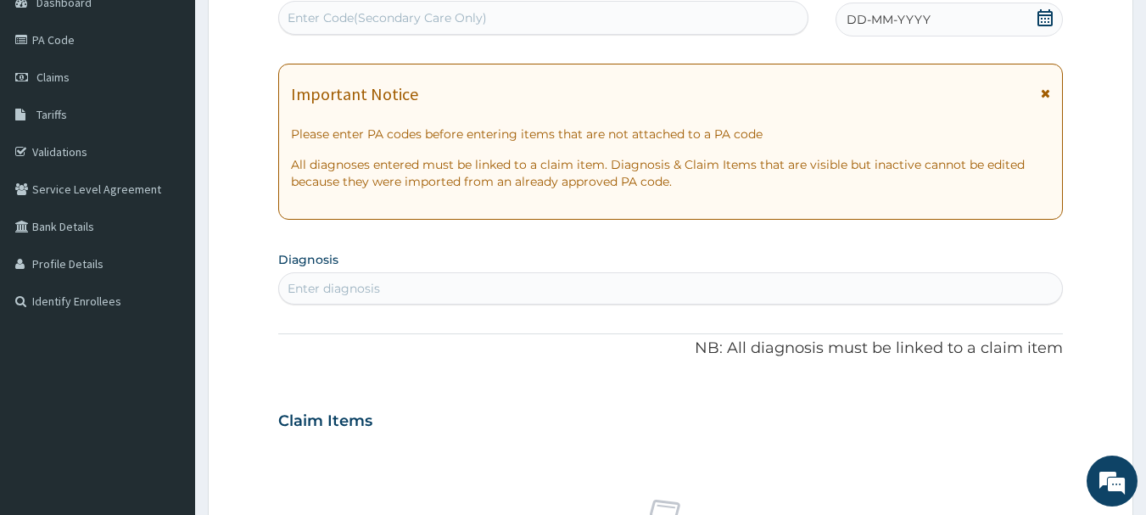
click at [330, 13] on div "Enter Code(Secondary Care Only)" at bounding box center [387, 17] width 199 height 17
paste input "PA/1D46E9"
type input "PA/1D46E9"
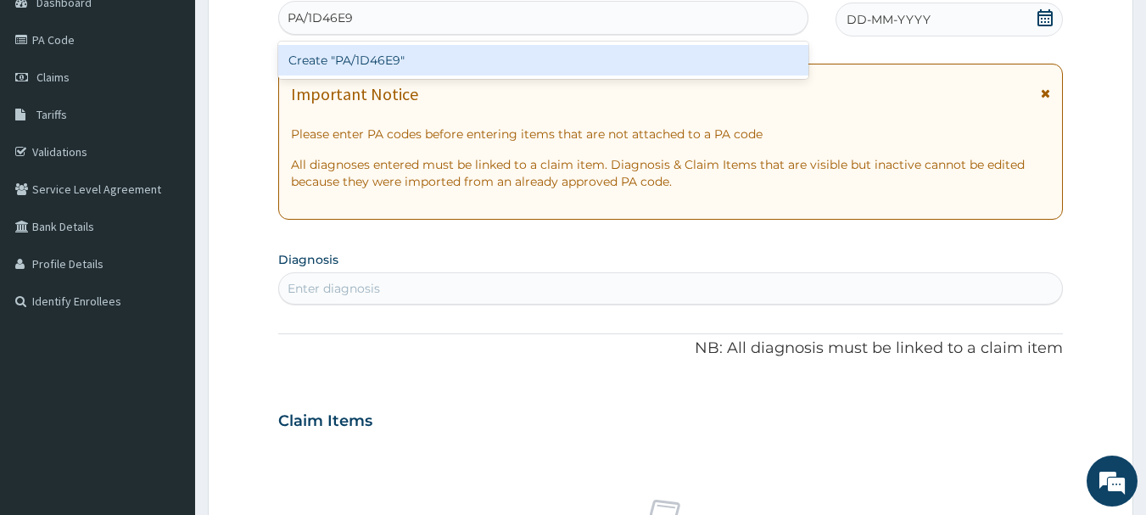
click at [355, 55] on div "Create "PA/1D46E9"" at bounding box center [543, 60] width 531 height 31
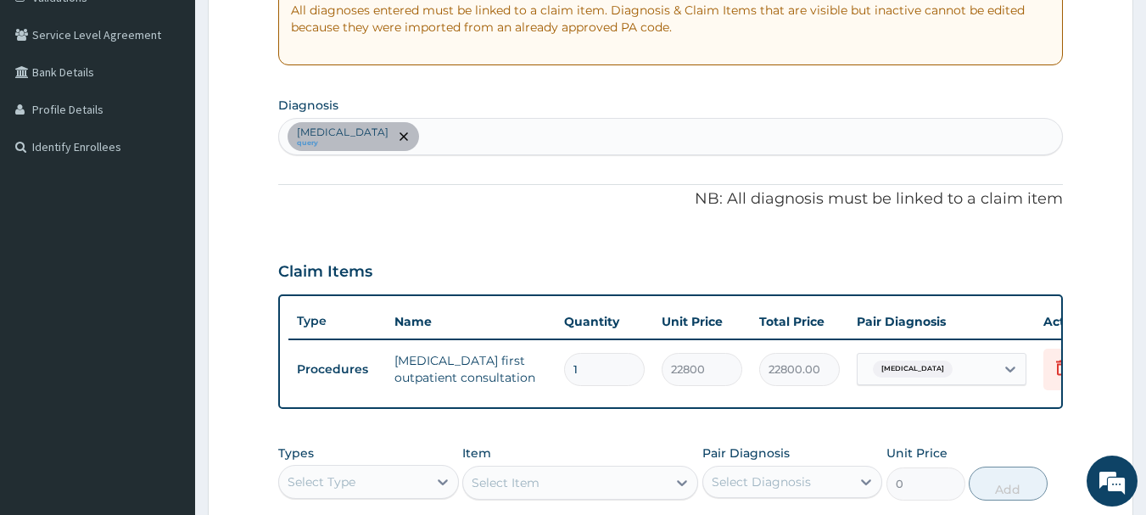
scroll to position [483, 0]
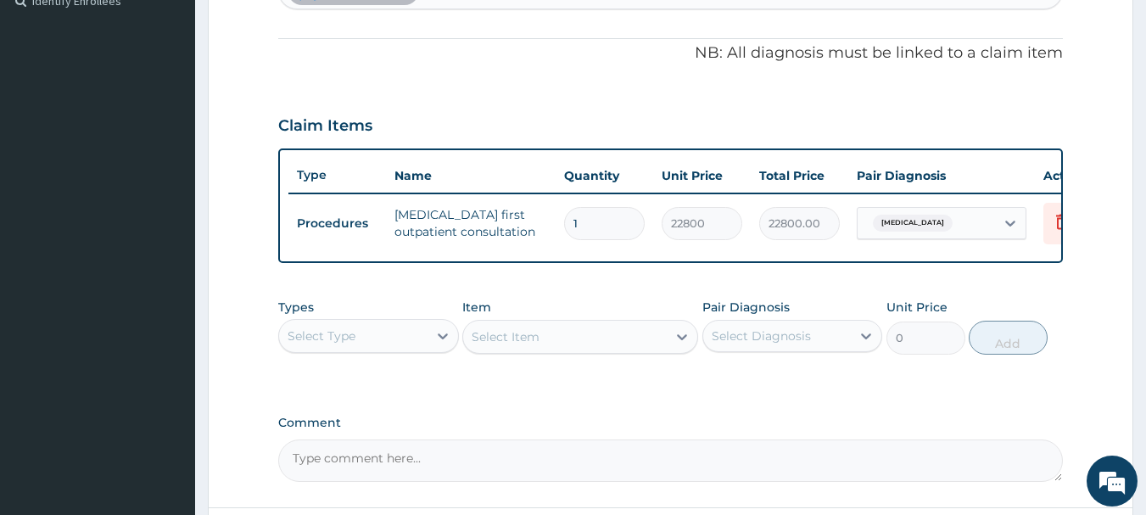
click at [354, 344] on div "Select Type" at bounding box center [322, 335] width 68 height 17
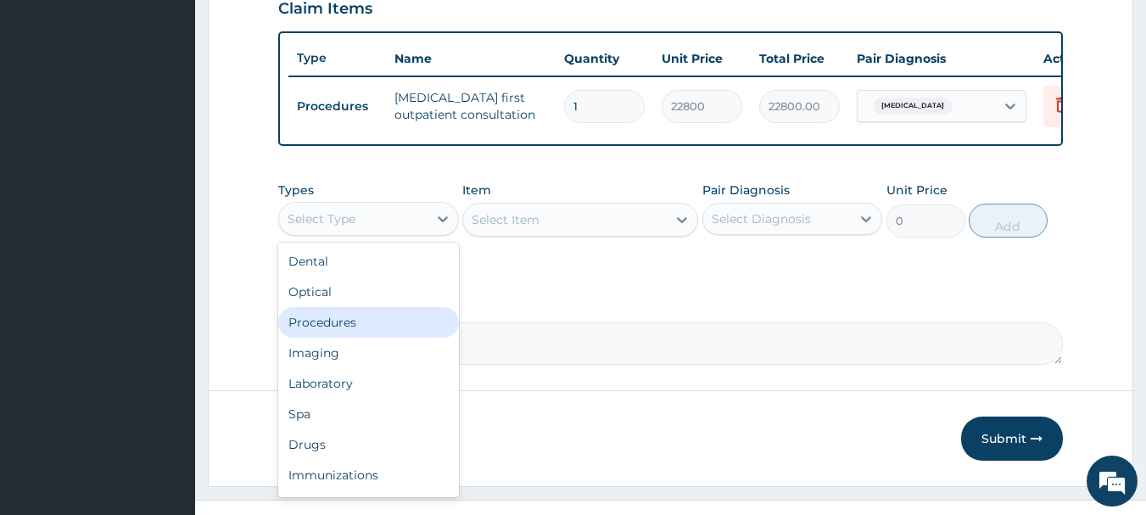
scroll to position [640, 0]
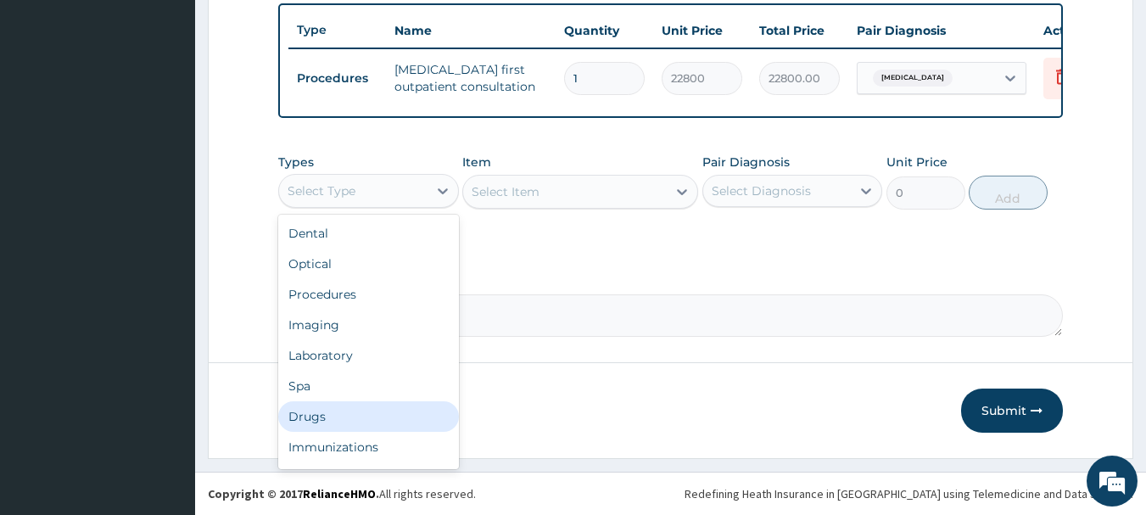
click at [301, 416] on div "Drugs" at bounding box center [368, 416] width 181 height 31
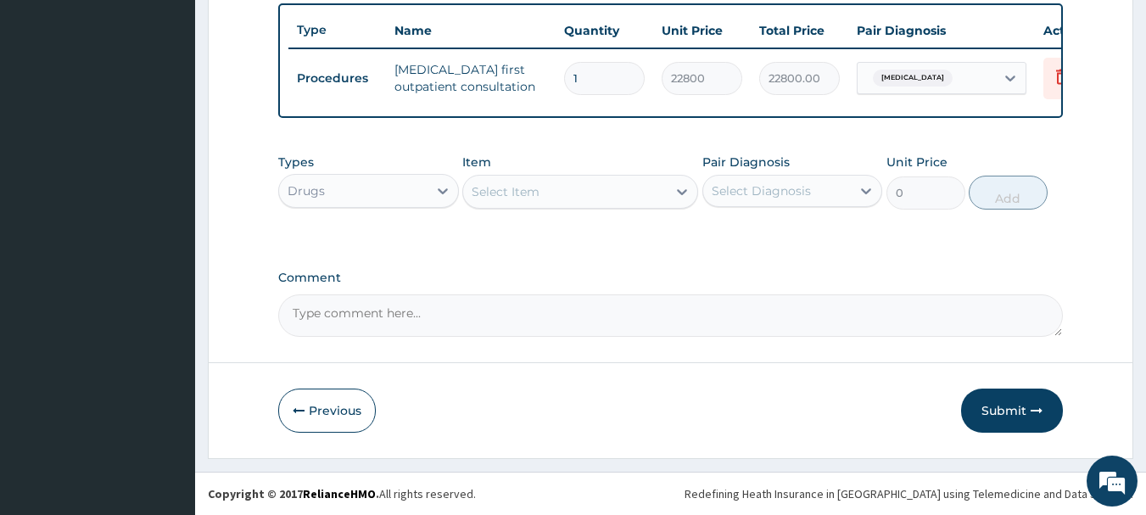
click at [513, 191] on div "Select Item" at bounding box center [506, 191] width 68 height 17
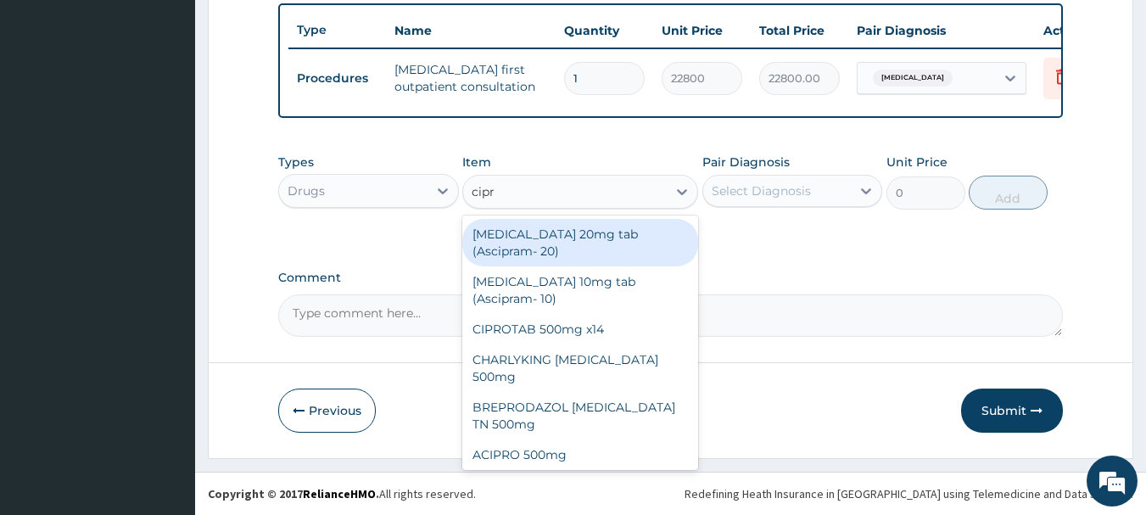
type input "cipro"
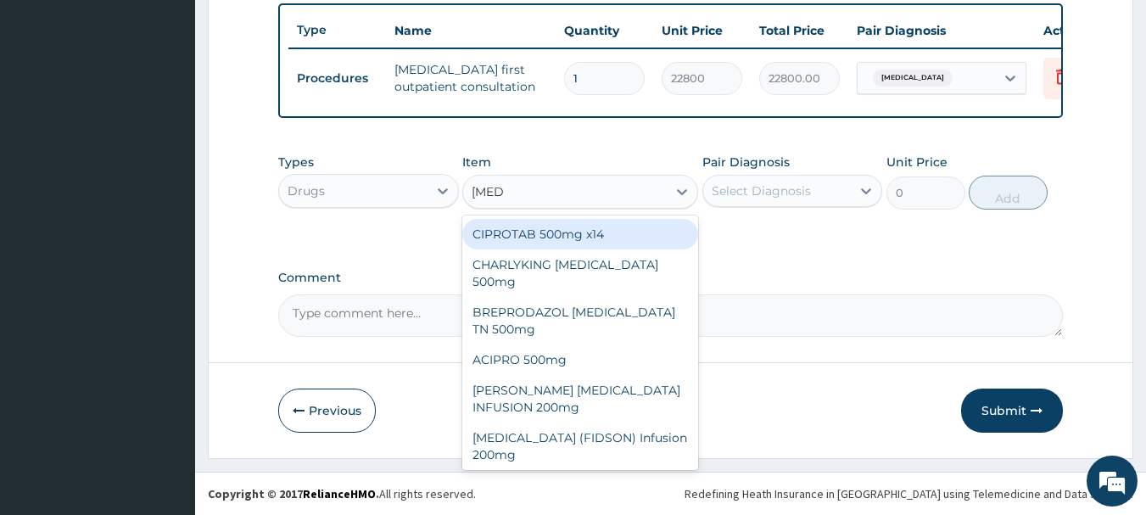
click at [612, 244] on div "CIPROTAB 500mg x14" at bounding box center [580, 234] width 236 height 31
type input "356.4"
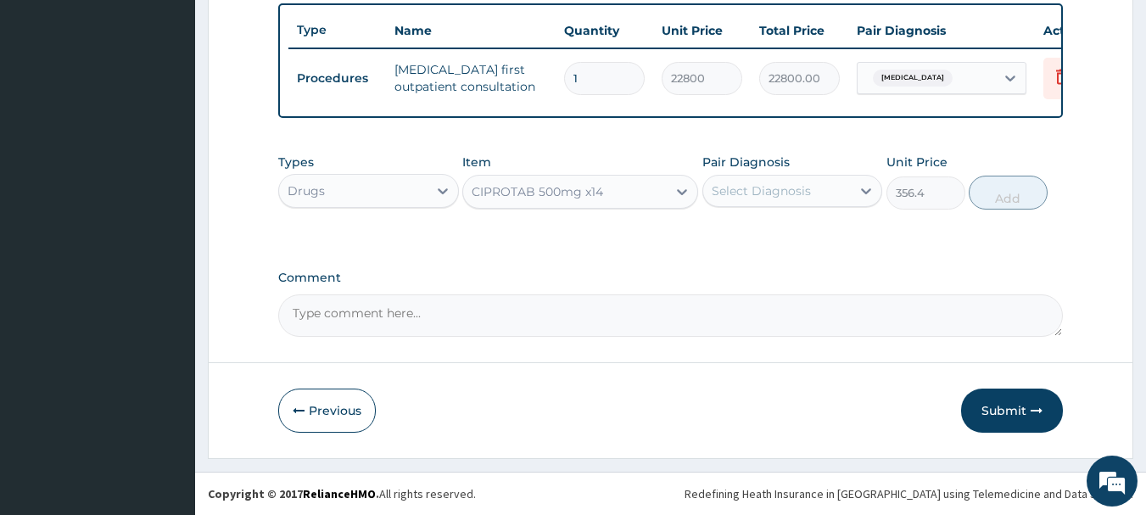
click at [752, 190] on div "Select Diagnosis" at bounding box center [761, 190] width 99 height 17
click at [720, 232] on input "checkbox" at bounding box center [718, 232] width 11 height 11
checkbox input "true"
click at [987, 202] on button "Add" at bounding box center [1008, 193] width 79 height 34
type input "0"
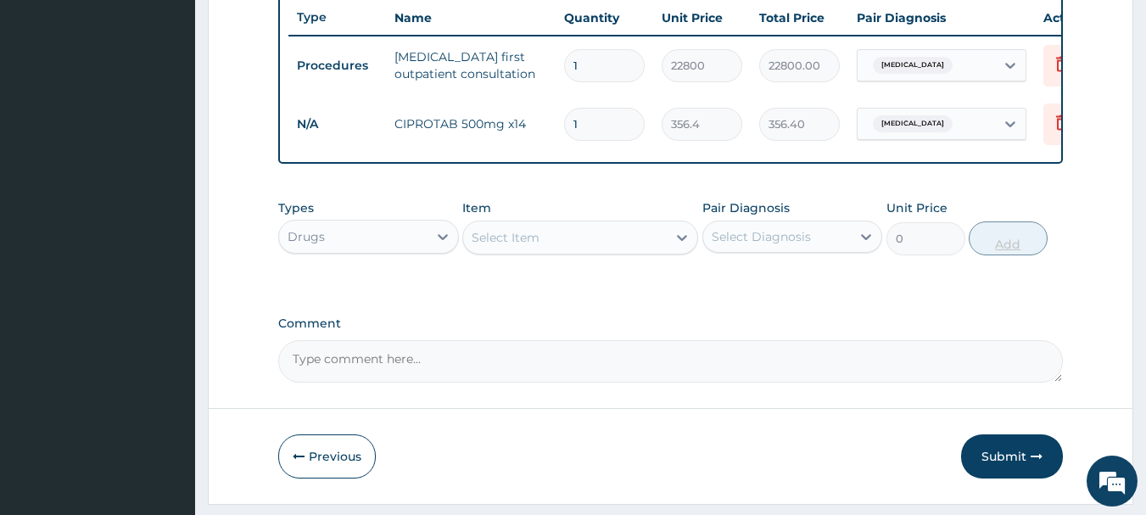
type input "10"
type input "3564.00"
type input "10"
click at [1007, 471] on button "Submit" at bounding box center [1012, 456] width 102 height 44
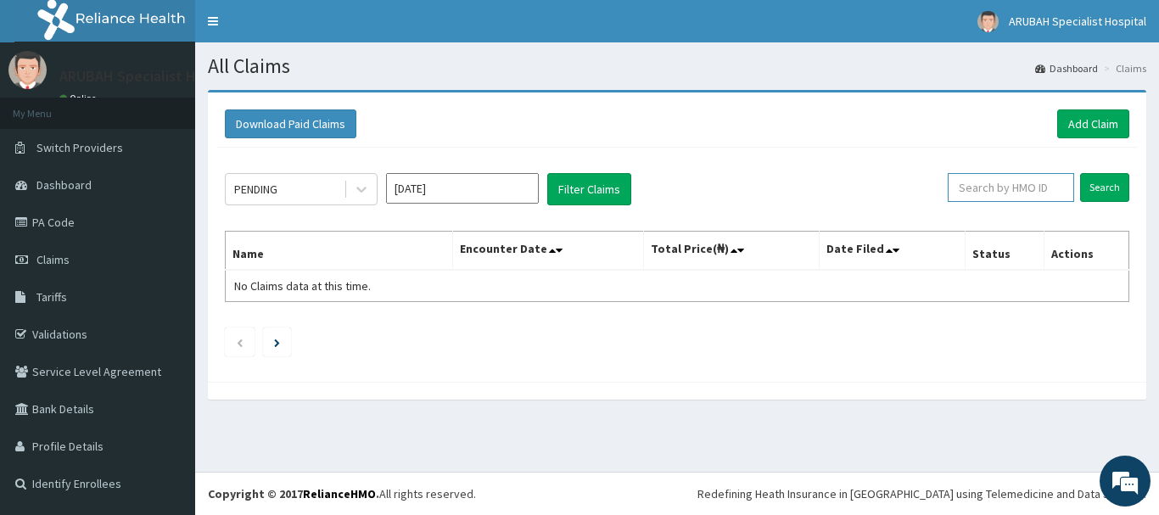
click at [986, 188] on input "text" at bounding box center [1010, 187] width 126 height 29
paste input "OAS/10020/D"
type input "OAS/10020/D"
click at [1103, 185] on input "Search" at bounding box center [1104, 187] width 49 height 29
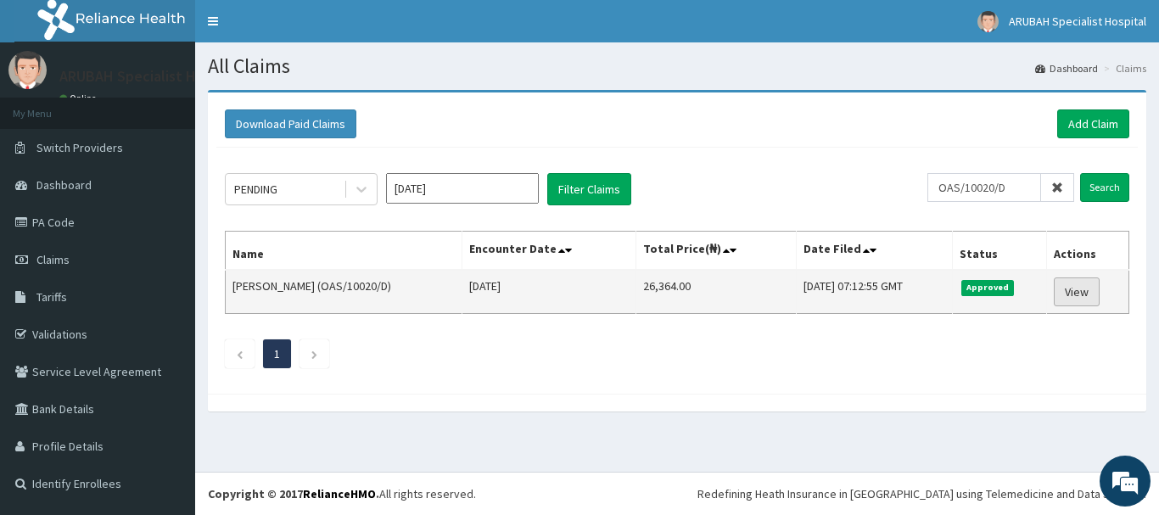
click at [1065, 294] on link "View" at bounding box center [1077, 291] width 46 height 29
click at [1065, 293] on link "View" at bounding box center [1077, 291] width 46 height 29
